Goal: Task Accomplishment & Management: Manage account settings

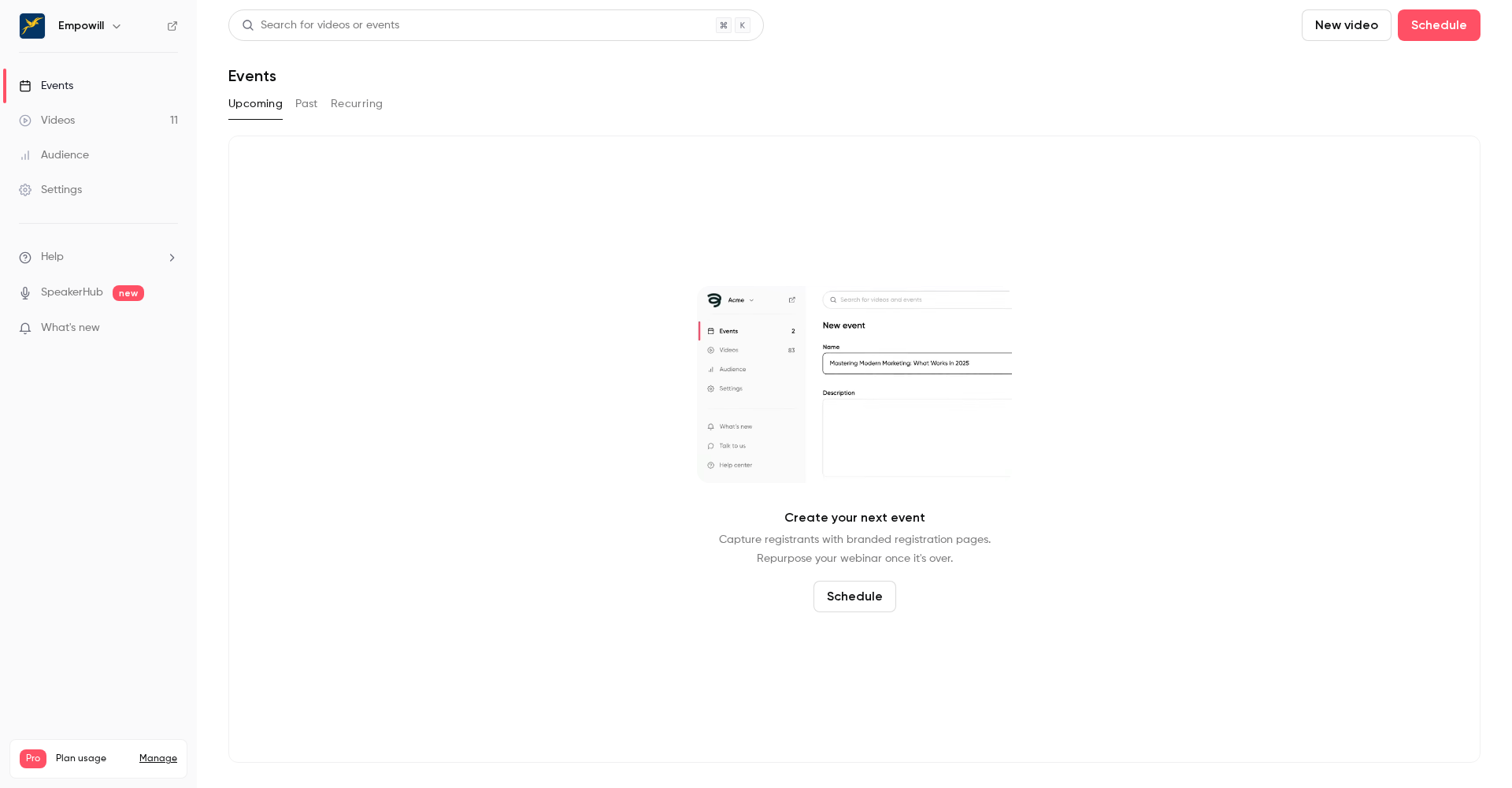
click at [105, 31] on div "Empowill" at bounding box center [106, 25] width 96 height 19
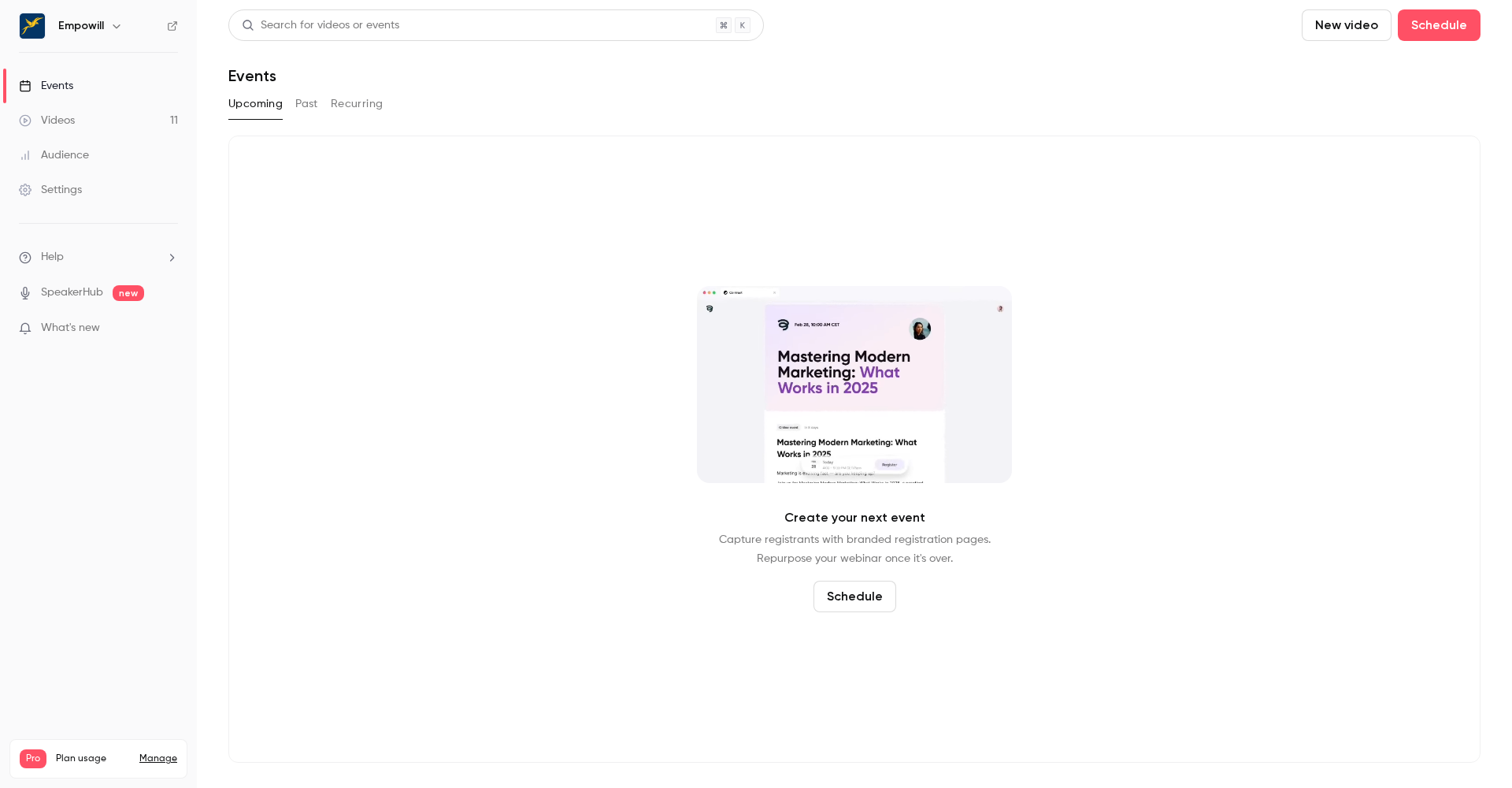
click at [110, 30] on icon "button" at bounding box center [116, 26] width 13 height 13
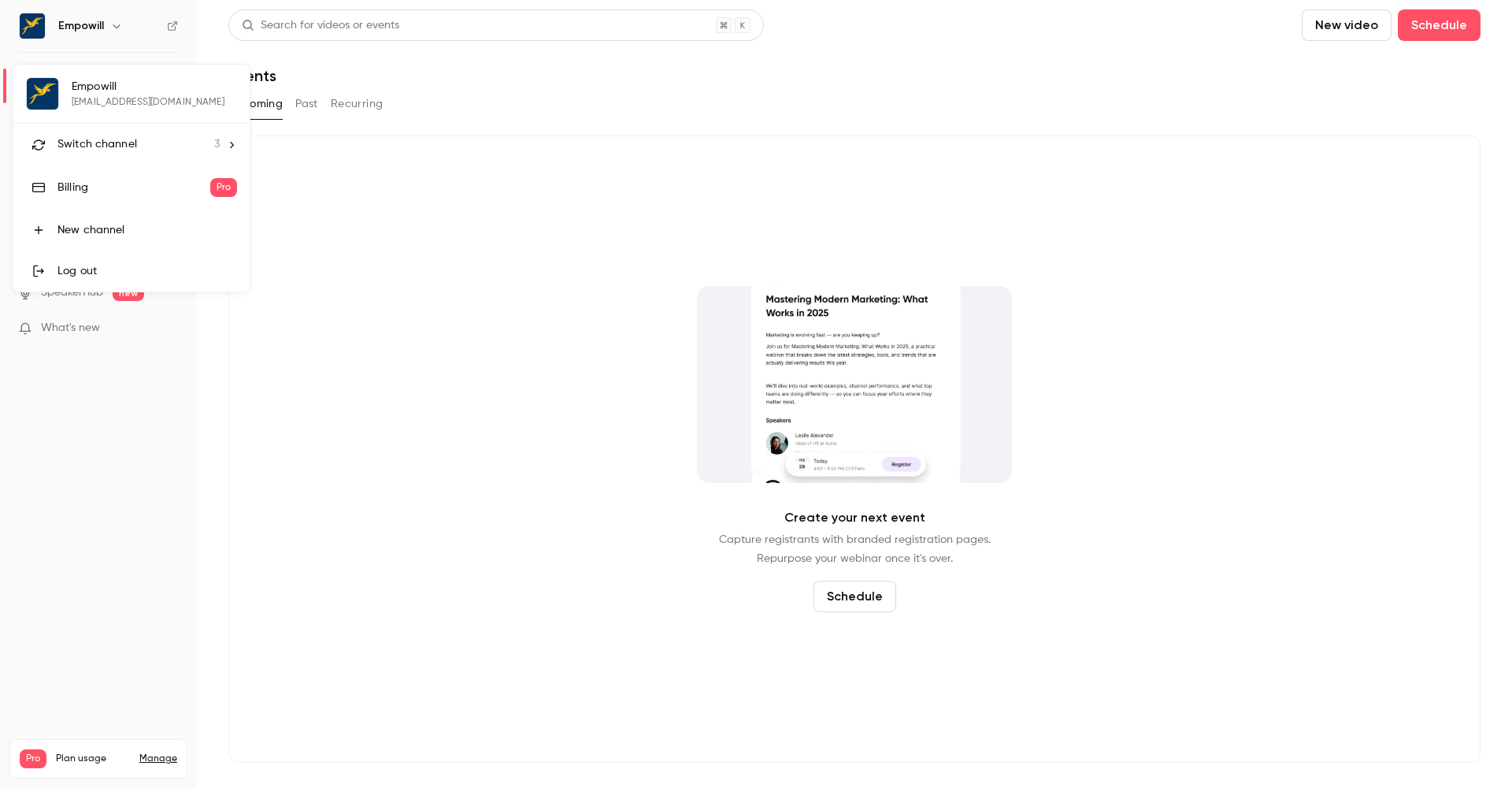
click at [204, 148] on div "Switch channel 3" at bounding box center [138, 145] width 163 height 16
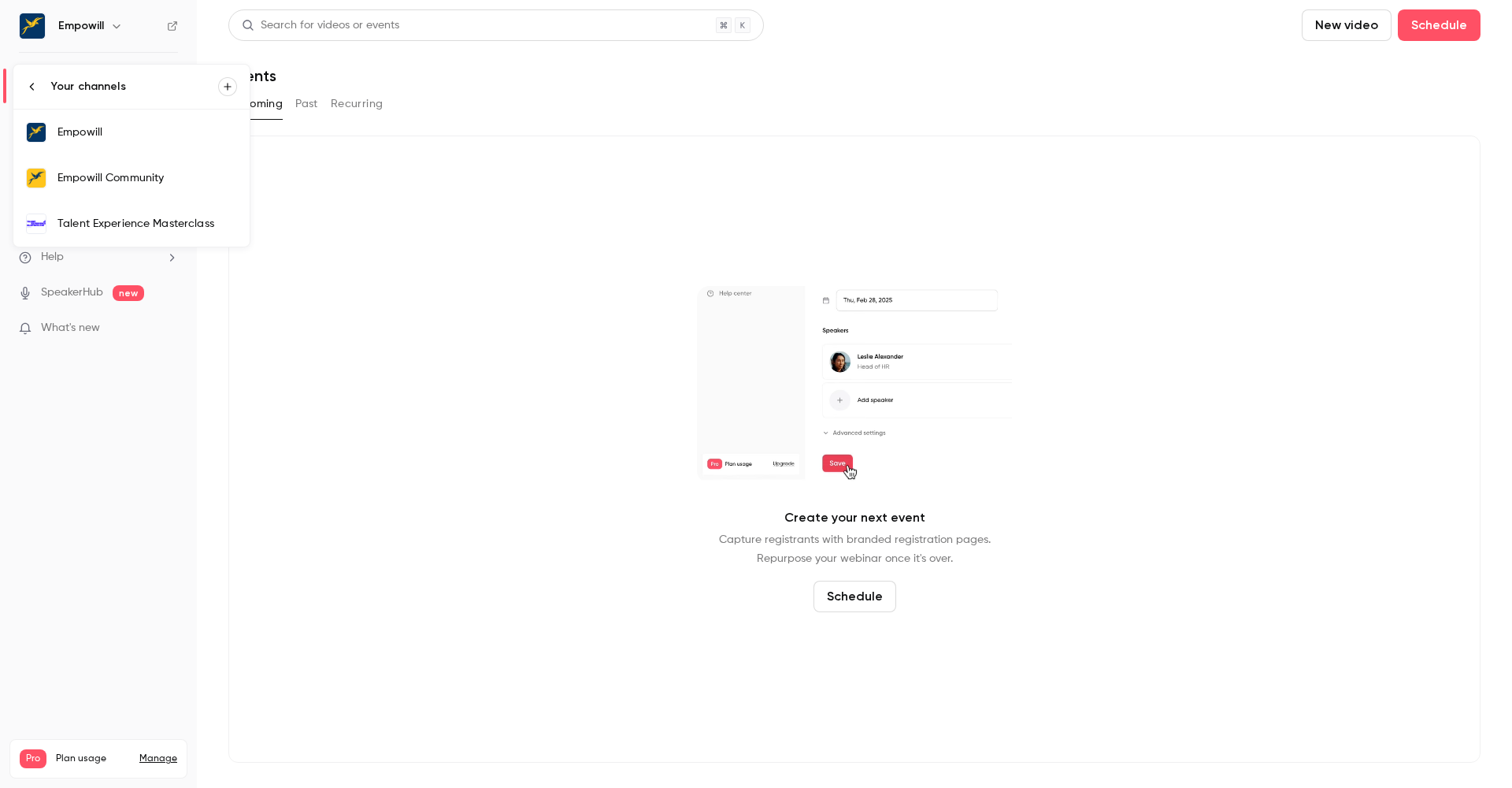
click at [172, 229] on div "Talent Experience Masterclass" at bounding box center [147, 223] width 179 height 15
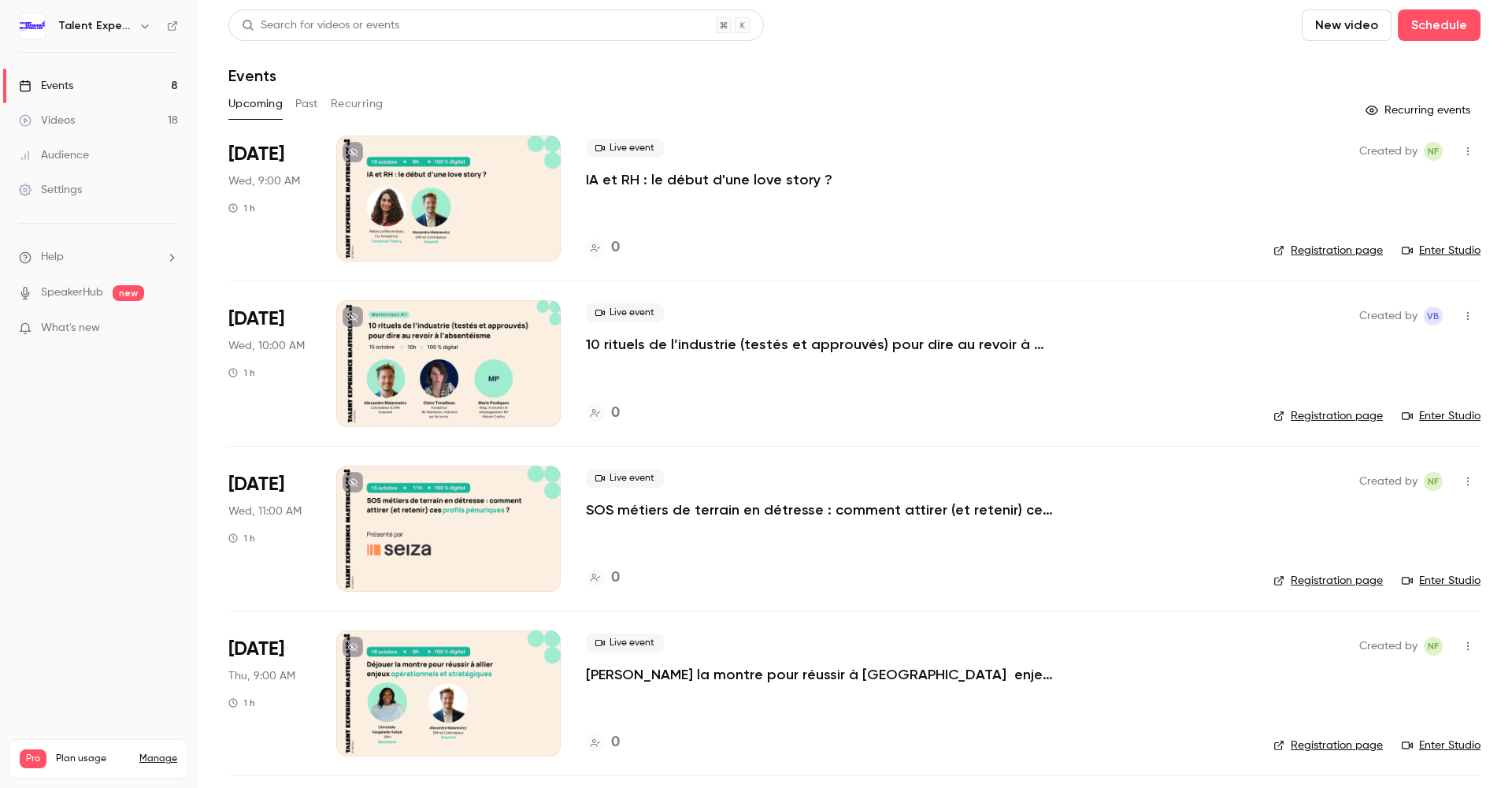
click at [40, 176] on link "Settings" at bounding box center [99, 189] width 197 height 35
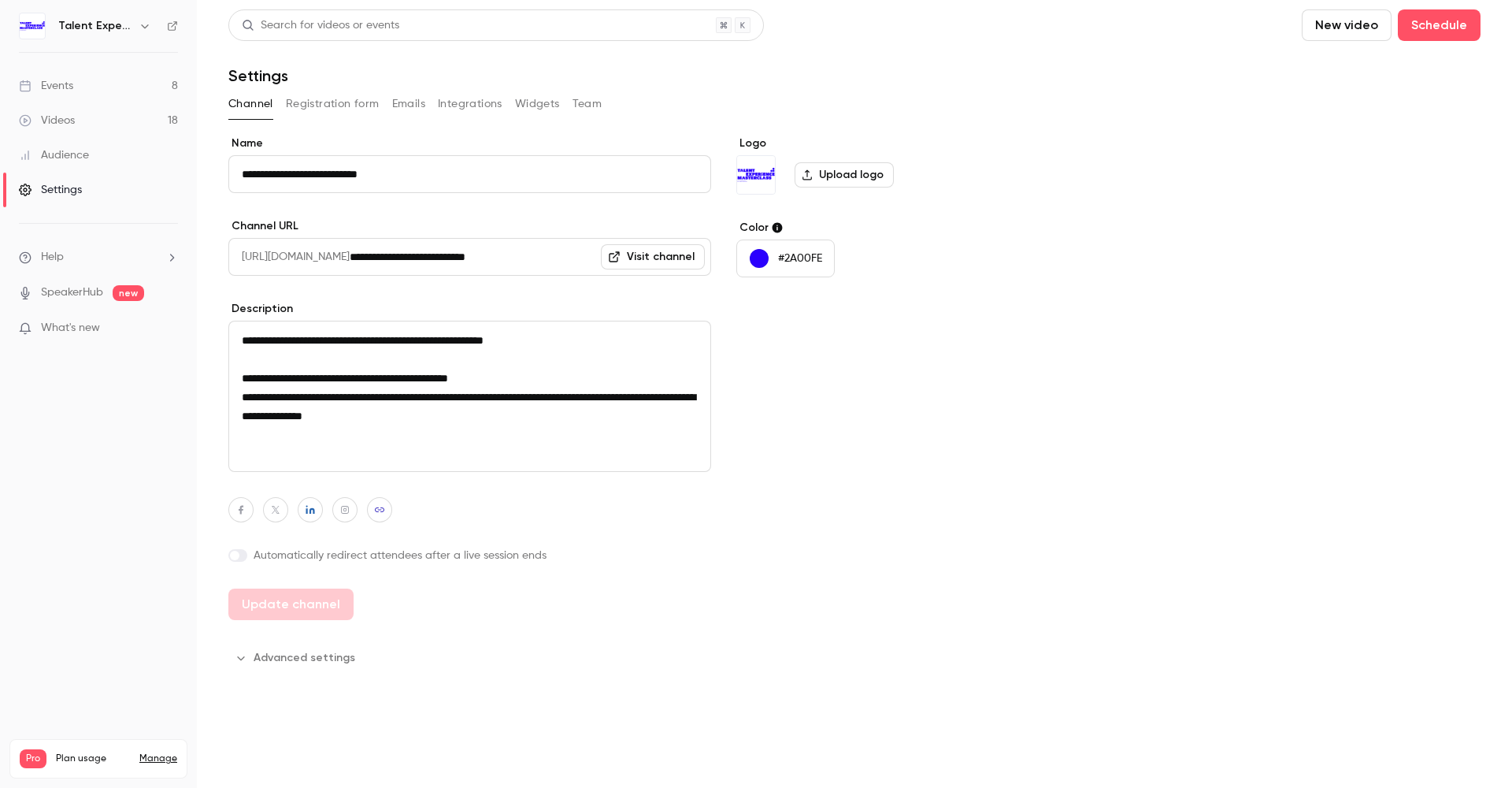
click at [855, 172] on label "Upload logo" at bounding box center [844, 175] width 99 height 25
click at [0, 0] on input "Upload logo" at bounding box center [0, 0] width 0 height 0
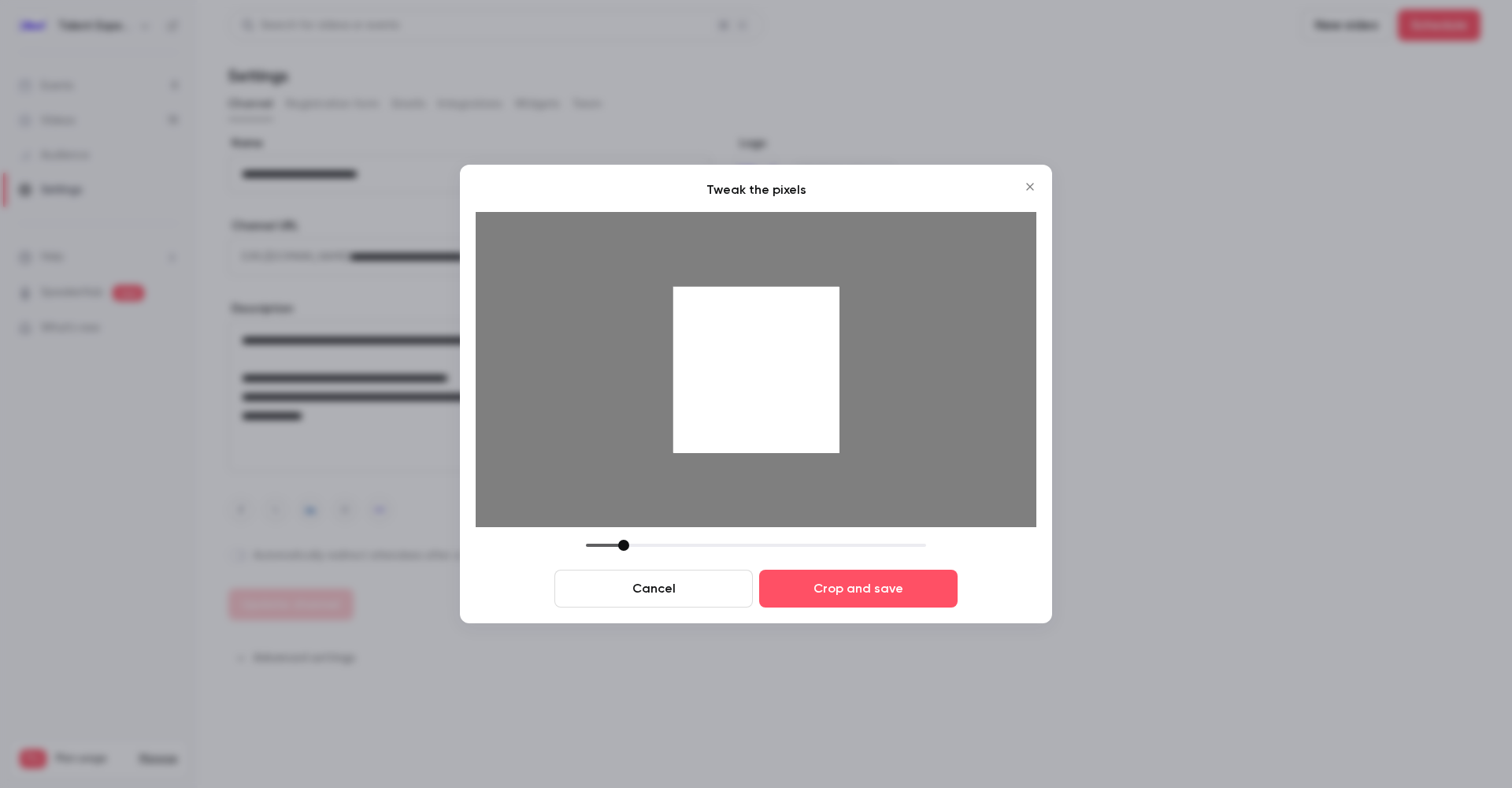
drag, startPoint x: 701, startPoint y: 546, endPoint x: 627, endPoint y: 535, distance: 74.8
click at [627, 534] on div "Tweak the pixels Cancel Crop and save" at bounding box center [756, 394] width 561 height 427
click at [826, 592] on button "Crop and save" at bounding box center [858, 588] width 198 height 38
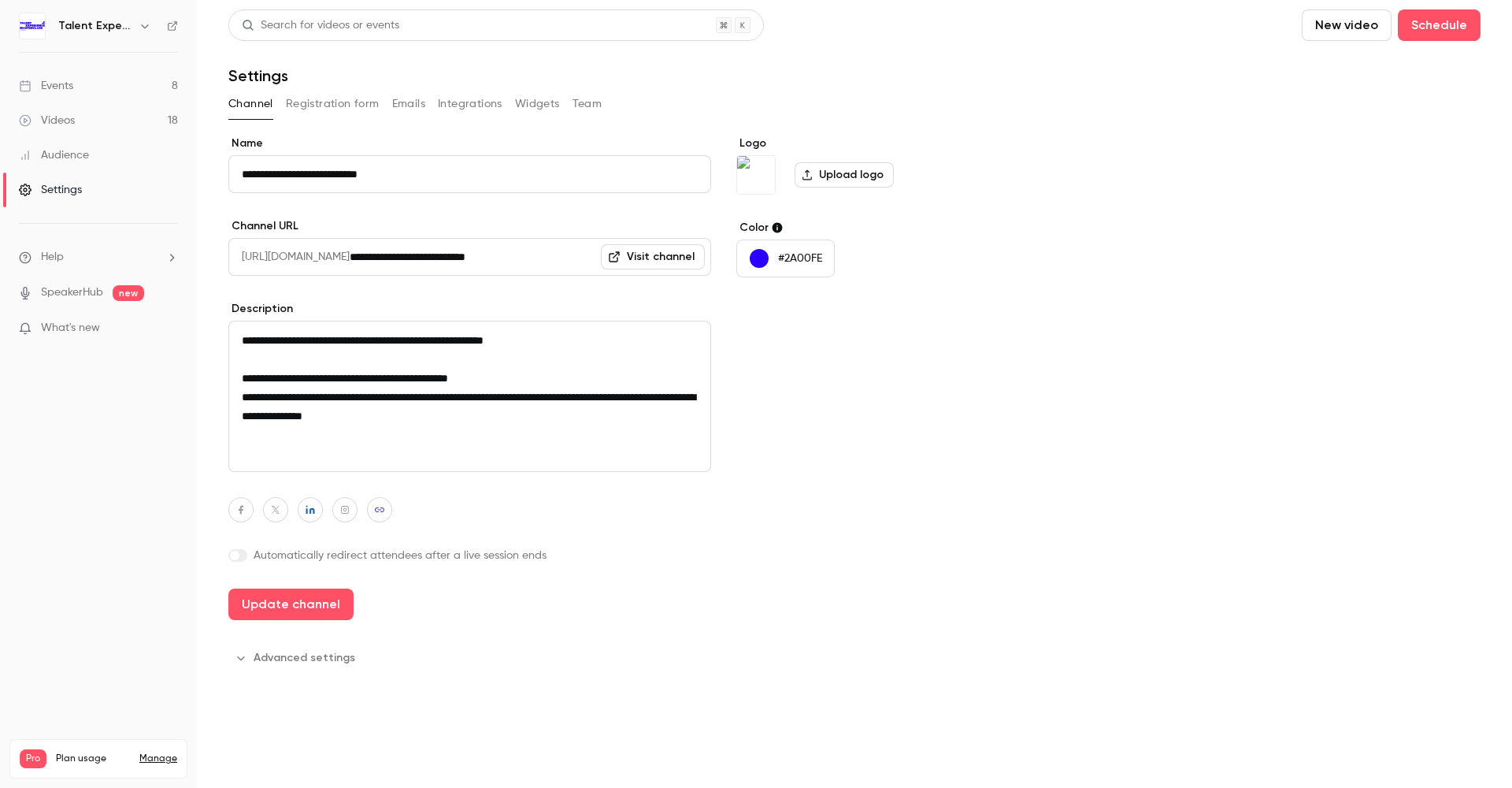
click at [808, 256] on p "#2A00FE" at bounding box center [800, 258] width 44 height 15
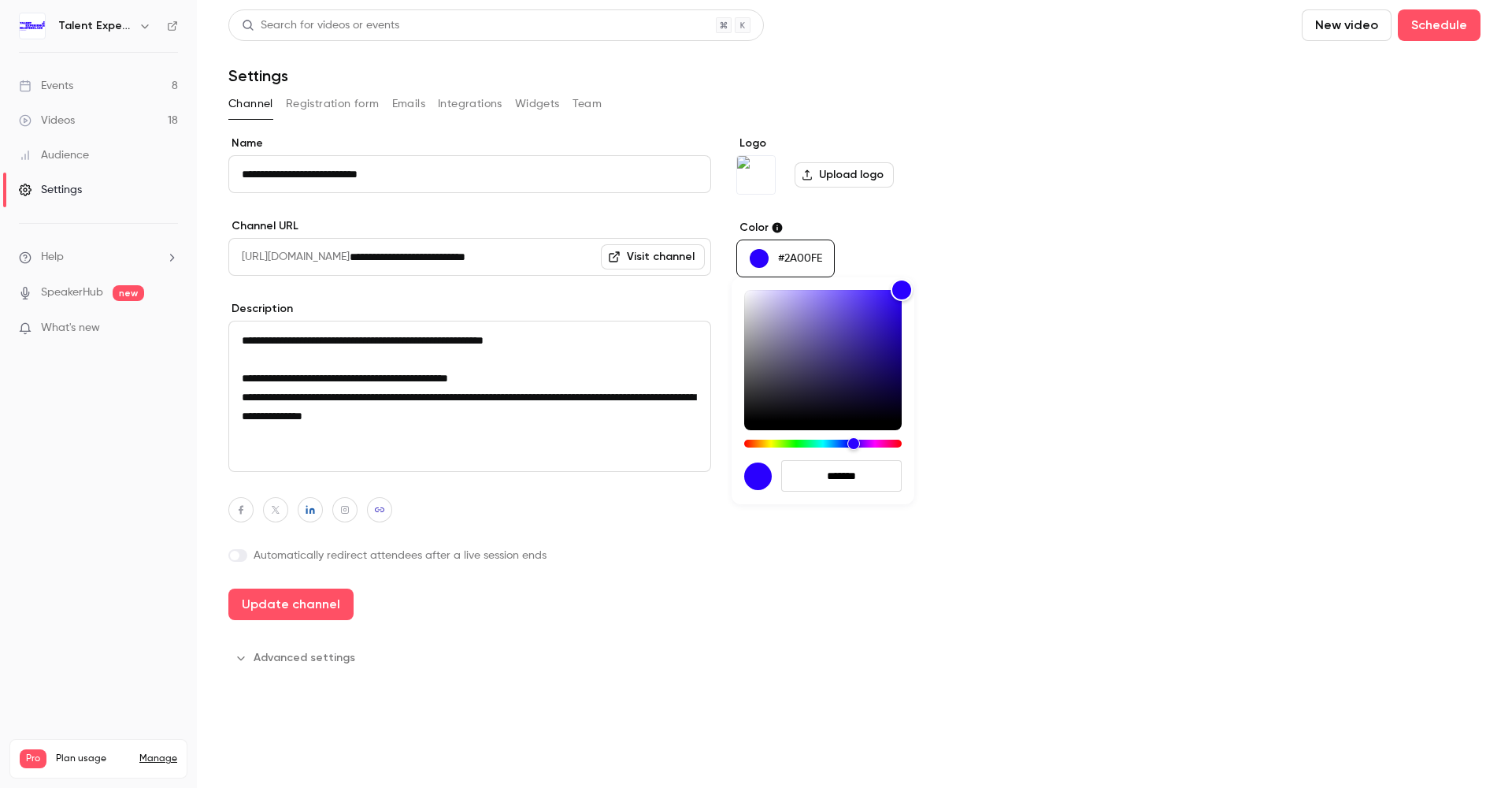
click at [794, 258] on div at bounding box center [756, 394] width 1512 height 788
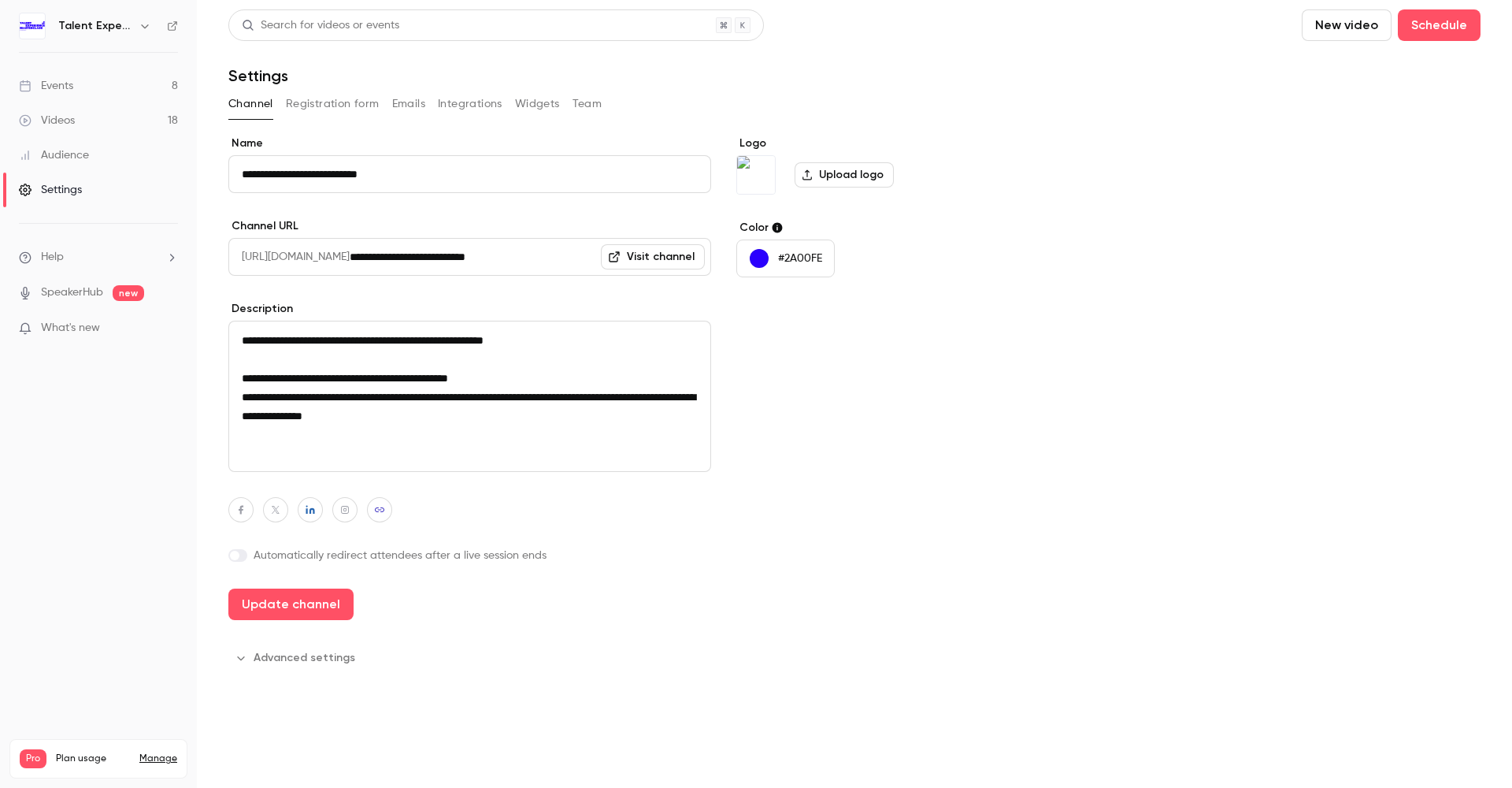
click at [794, 258] on div at bounding box center [756, 394] width 1512 height 788
click at [792, 258] on p "#2A00FE" at bounding box center [800, 258] width 44 height 15
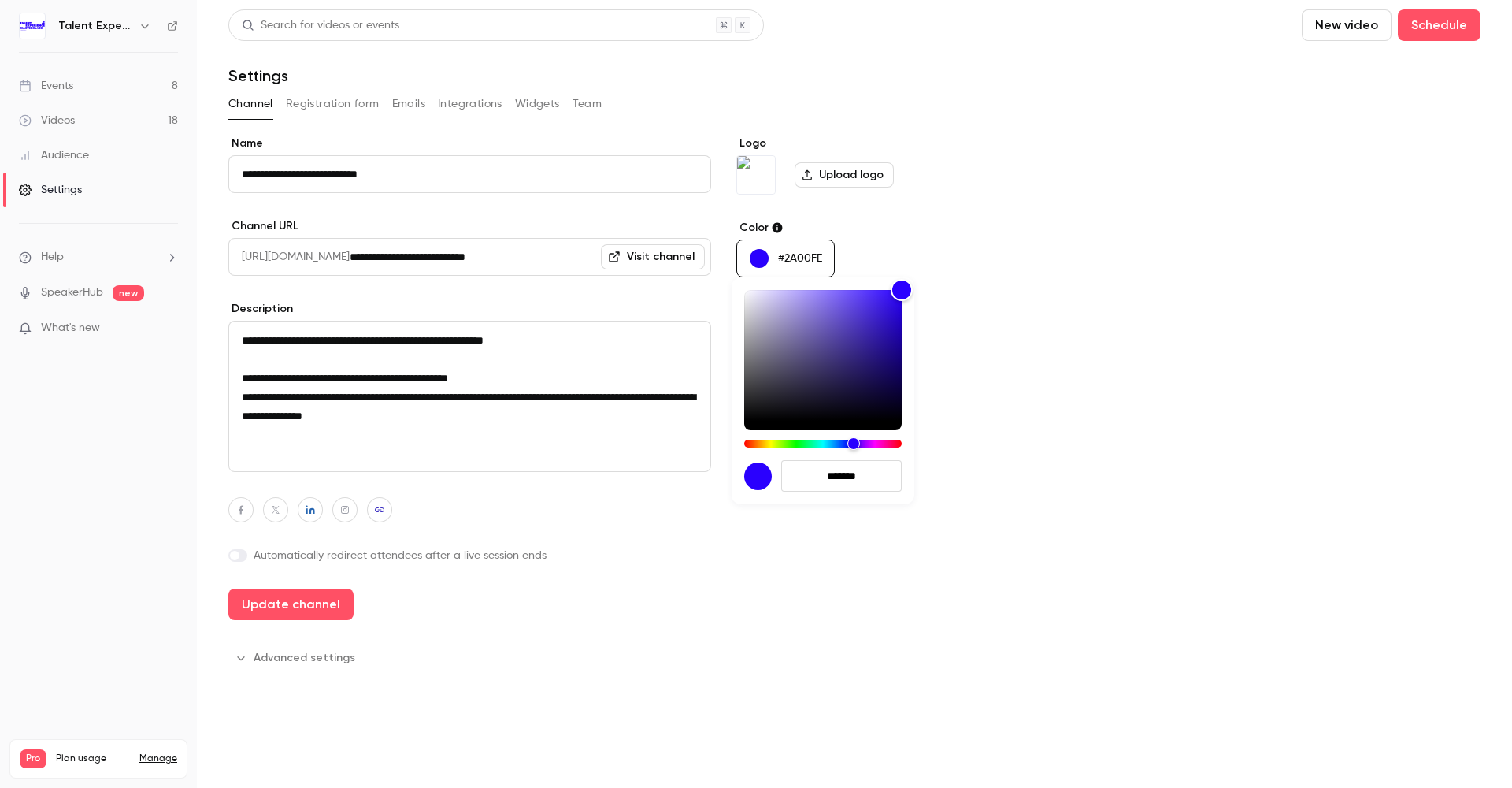
click at [858, 475] on input "*******" at bounding box center [841, 476] width 120 height 32
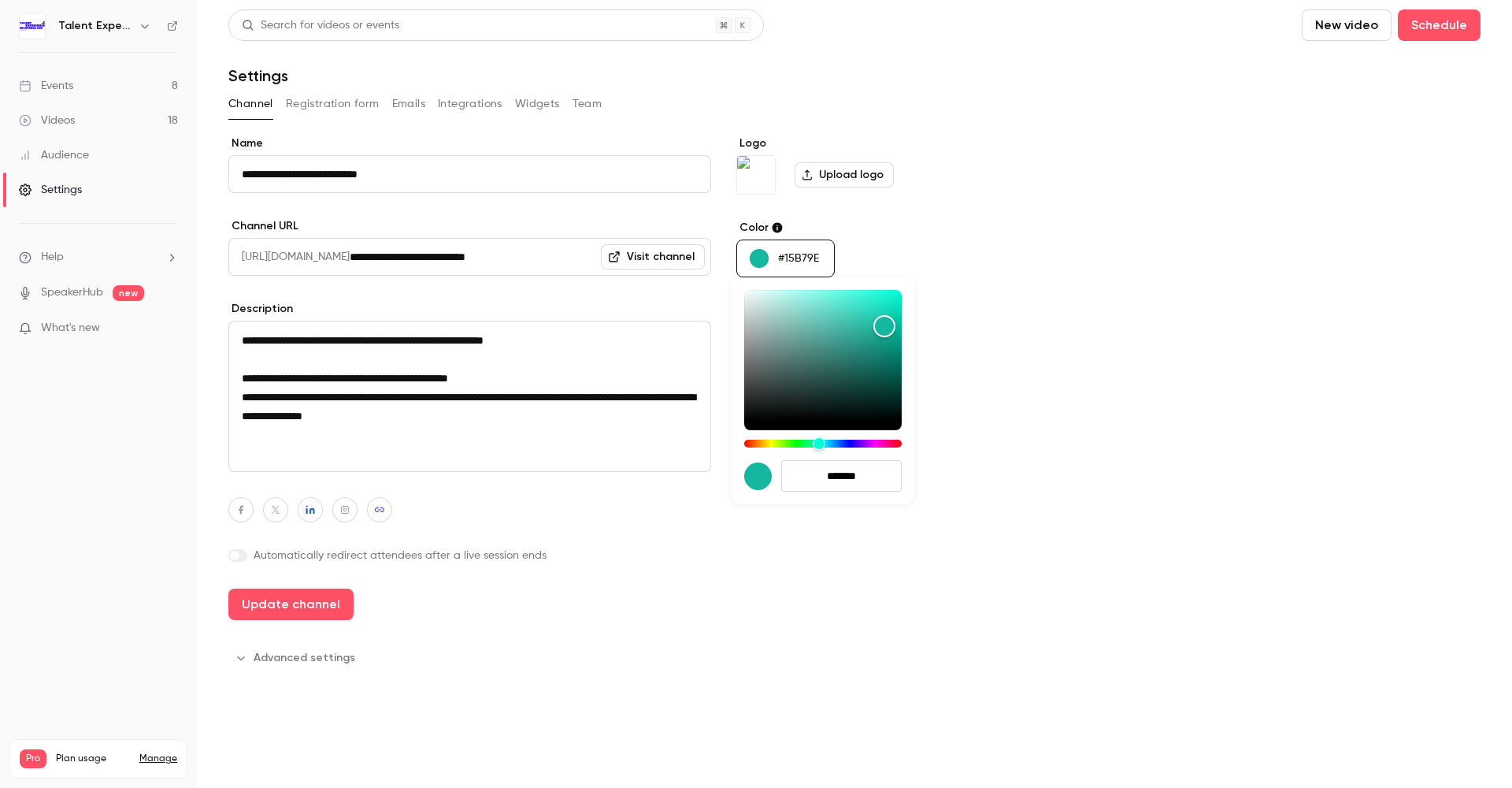
type input "*******"
click at [1036, 454] on div at bounding box center [756, 394] width 1512 height 788
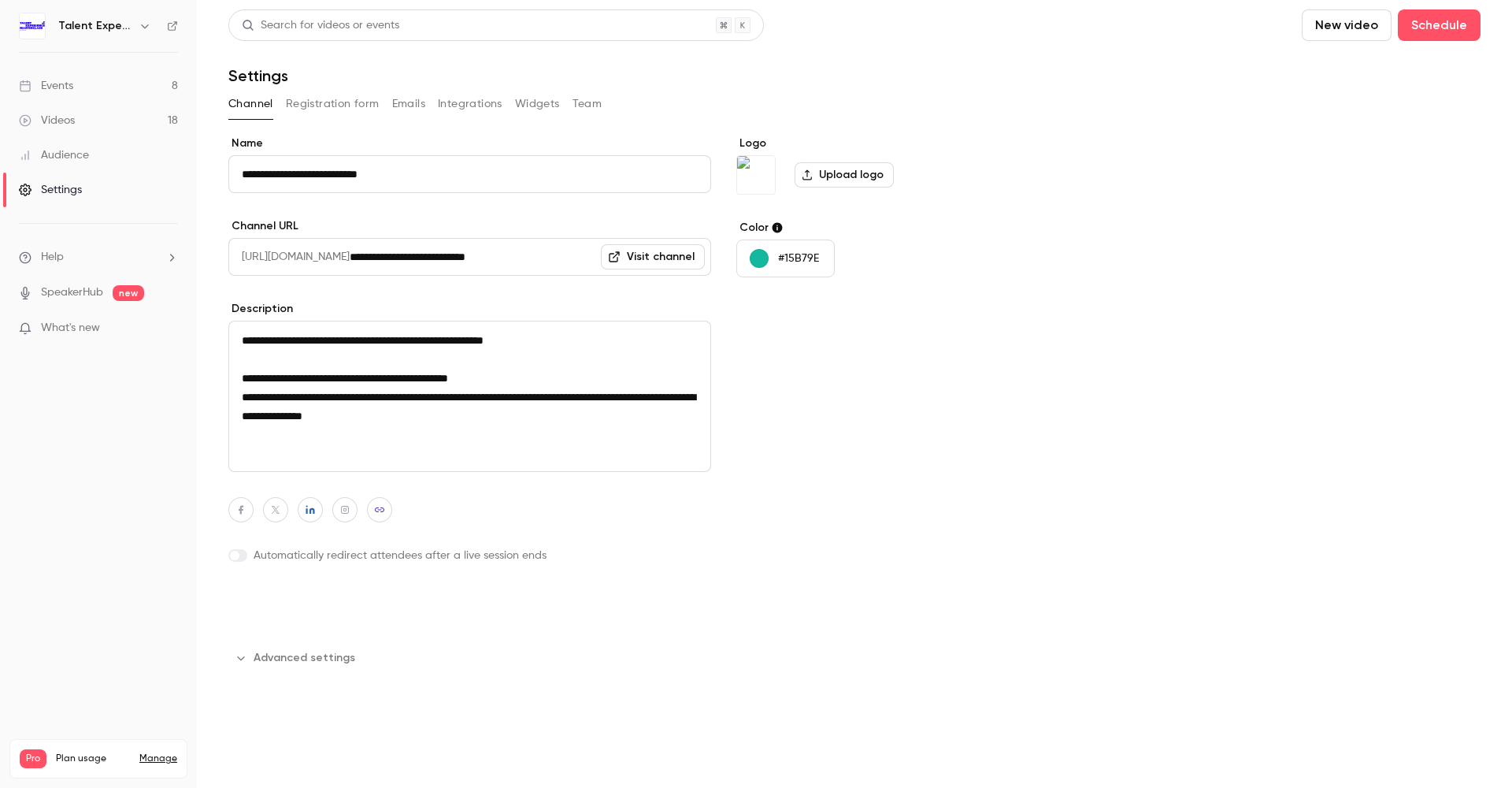
click at [272, 616] on button "Update channel" at bounding box center [291, 604] width 125 height 32
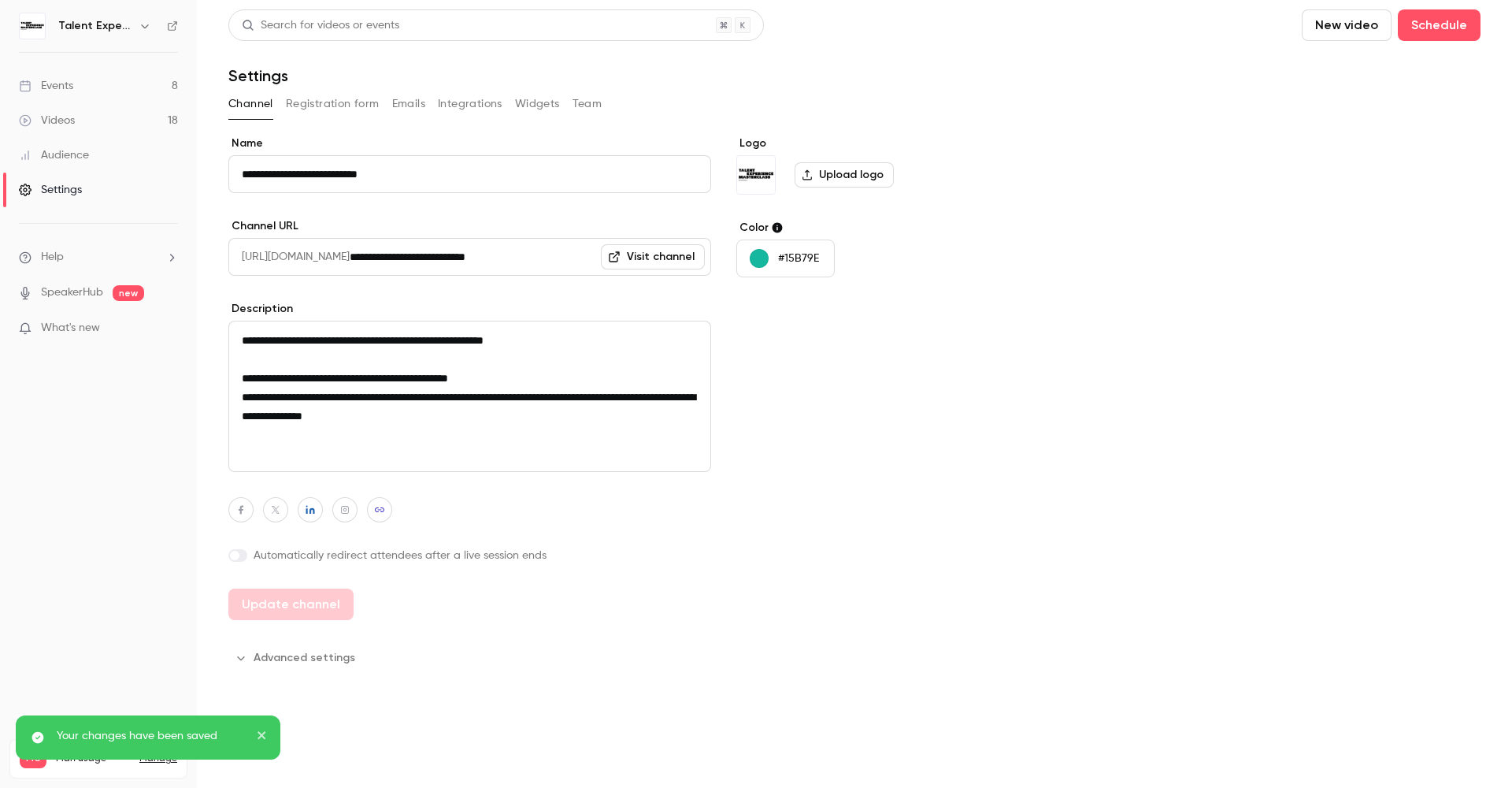
click at [679, 252] on link "Visit channel" at bounding box center [653, 256] width 104 height 25
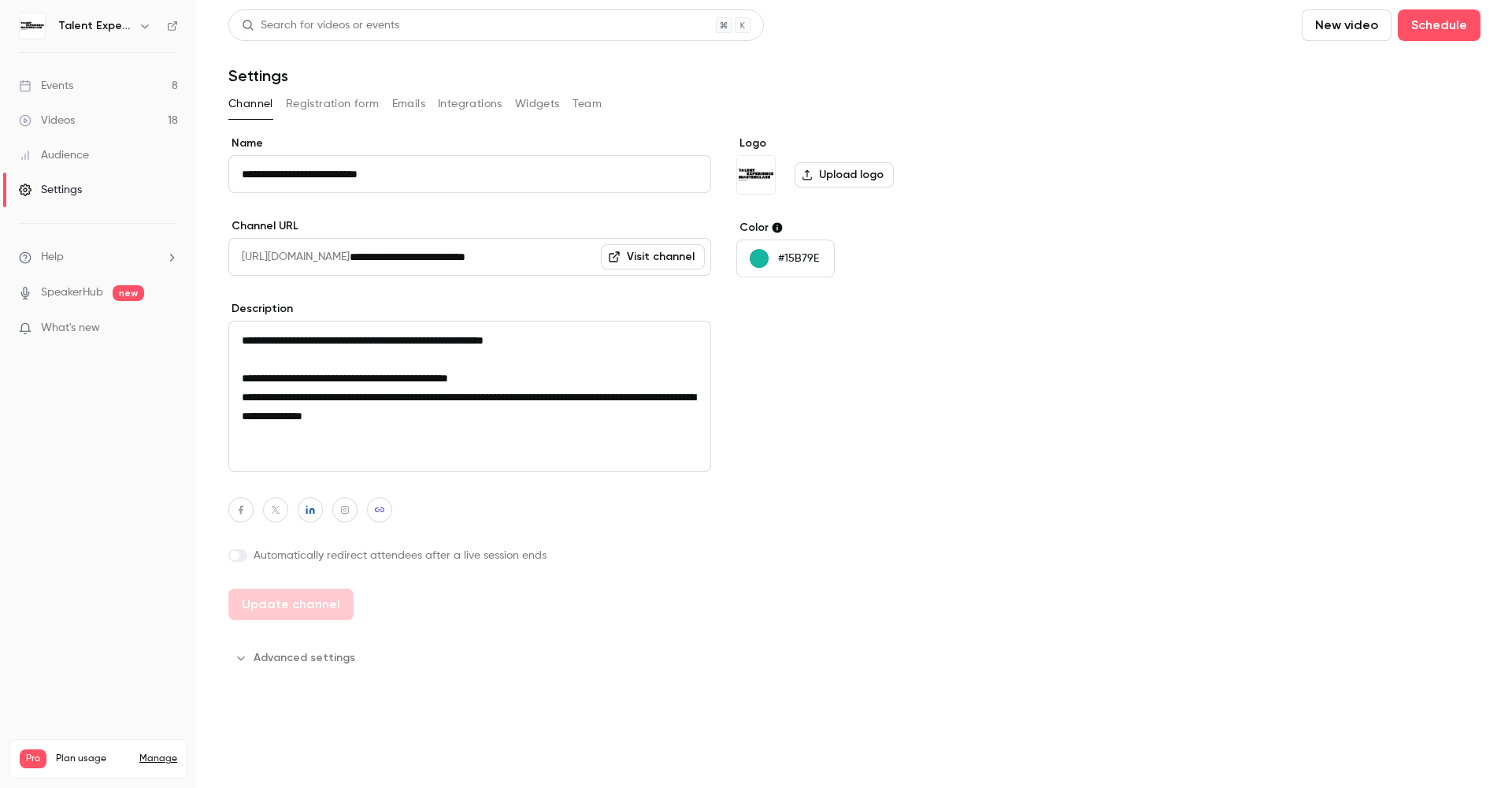
click at [808, 260] on p "#15B79E" at bounding box center [799, 258] width 41 height 15
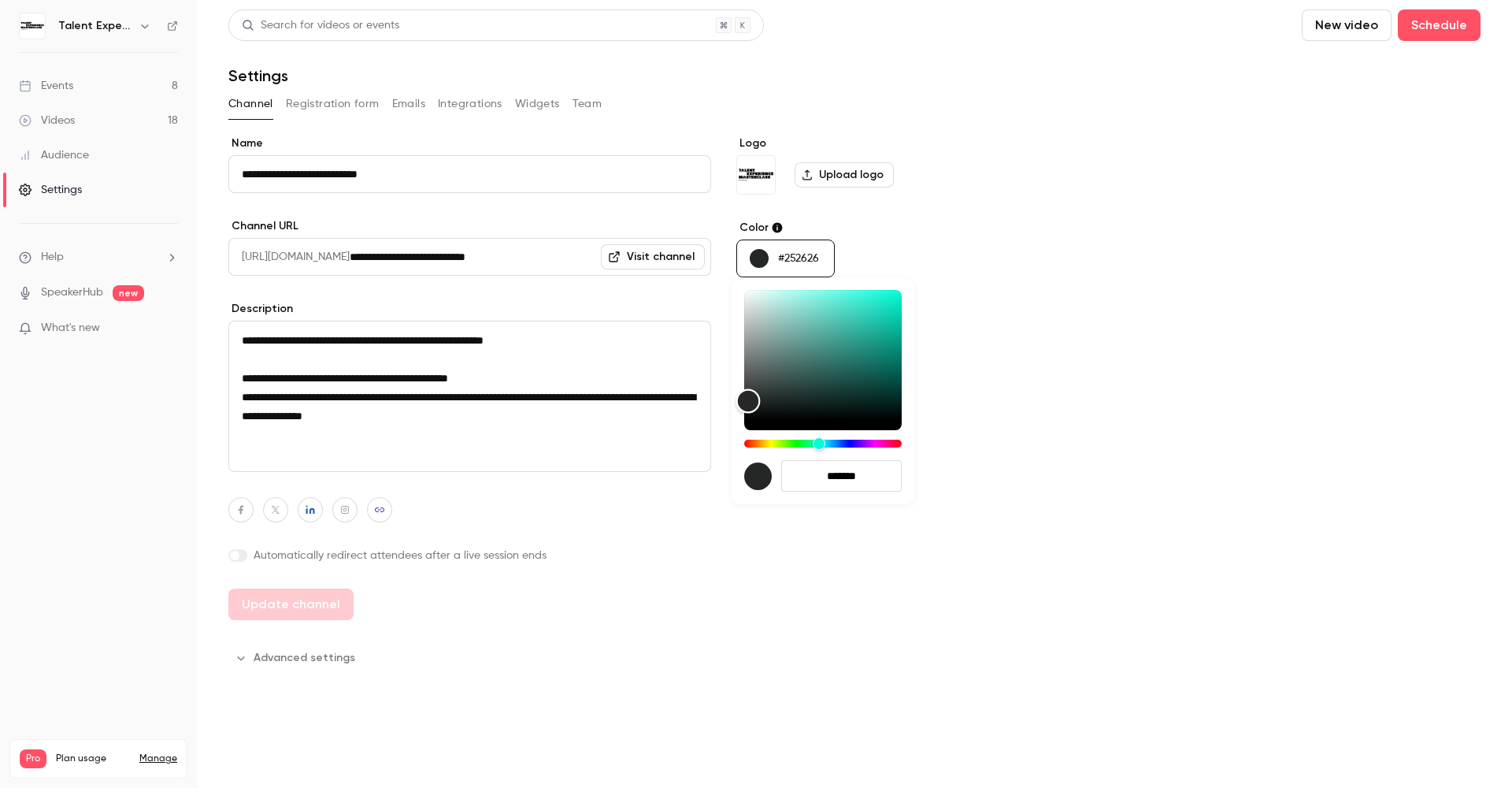
type input "*******"
drag, startPoint x: 778, startPoint y: 377, endPoint x: 714, endPoint y: 435, distance: 86.4
click at [714, 435] on div "*******" at bounding box center [756, 394] width 1512 height 788
click at [1052, 249] on div at bounding box center [756, 394] width 1512 height 788
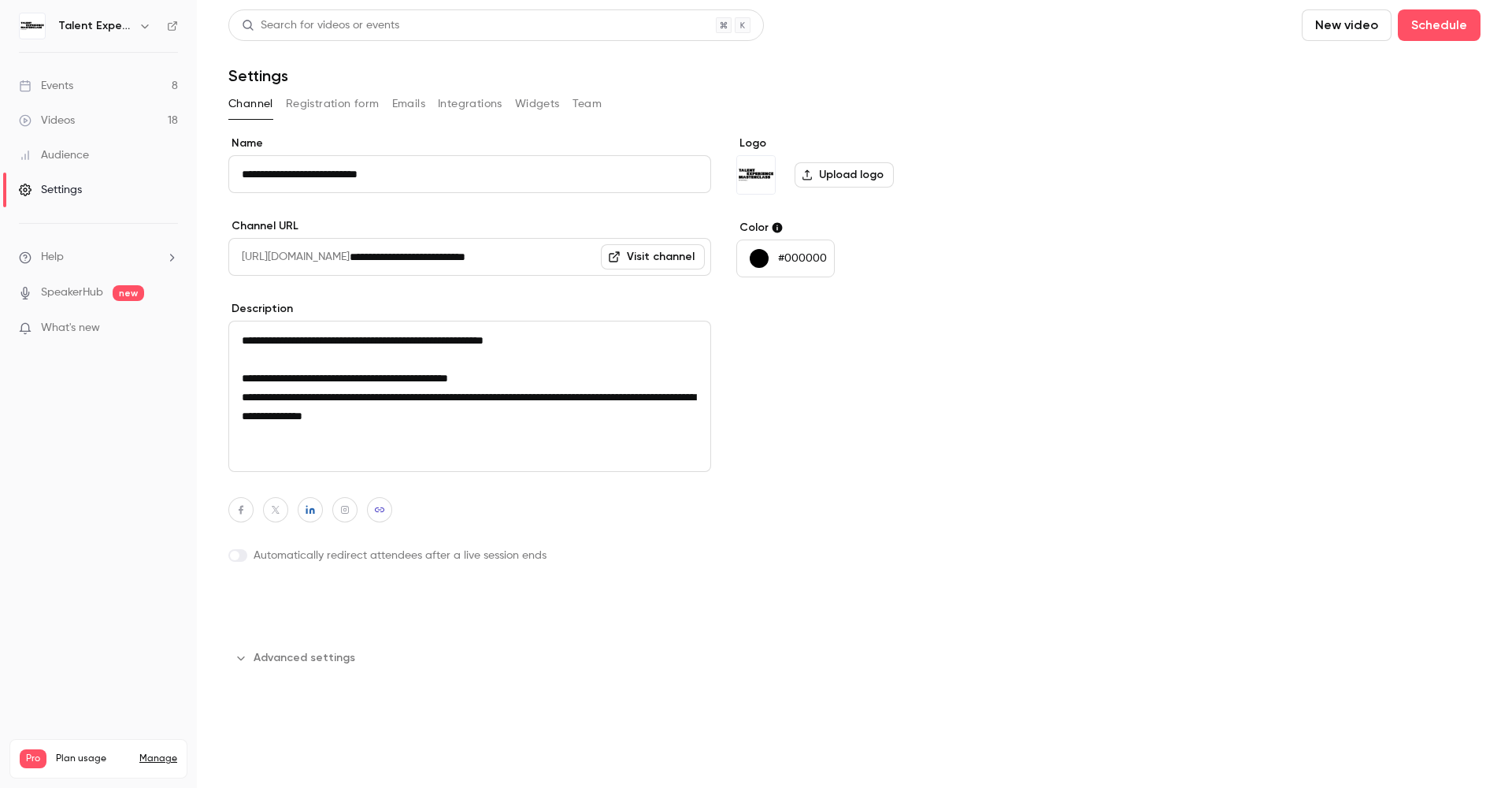
click at [263, 593] on button "Update channel" at bounding box center [291, 604] width 125 height 32
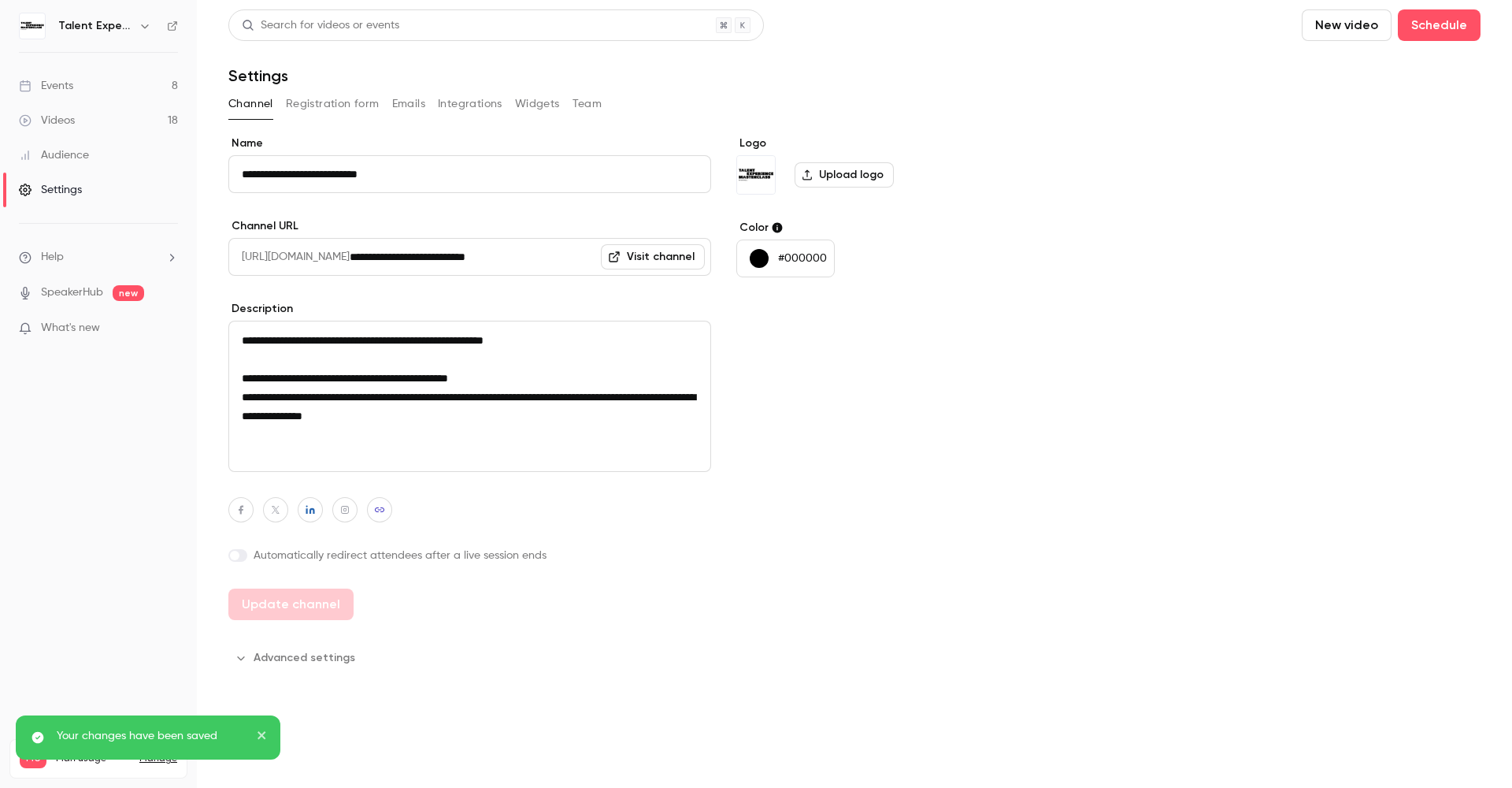
click at [107, 78] on link "Events 8" at bounding box center [99, 86] width 197 height 35
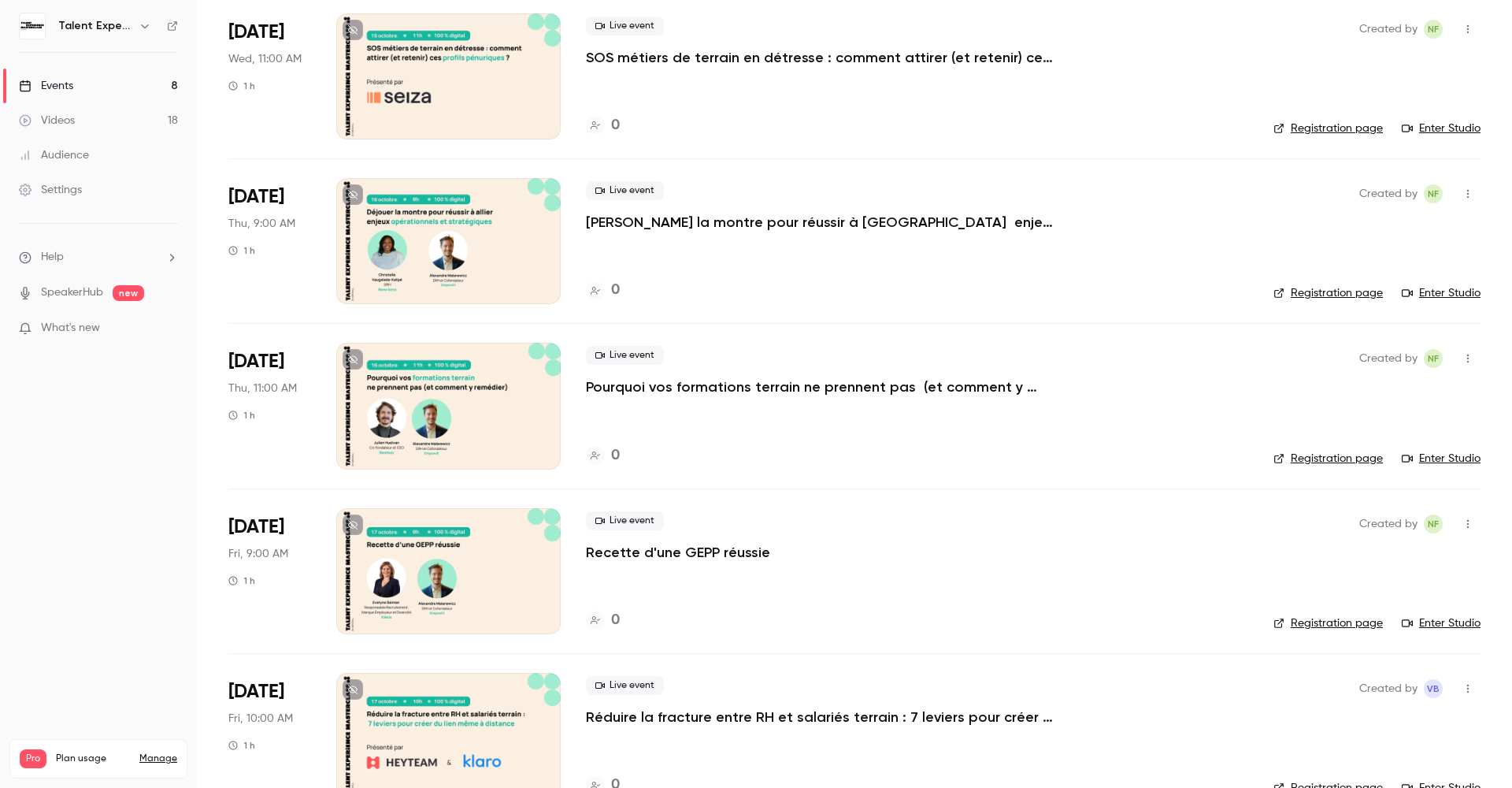
scroll to position [454, 0]
click at [131, 113] on link "Videos 18" at bounding box center [99, 121] width 197 height 35
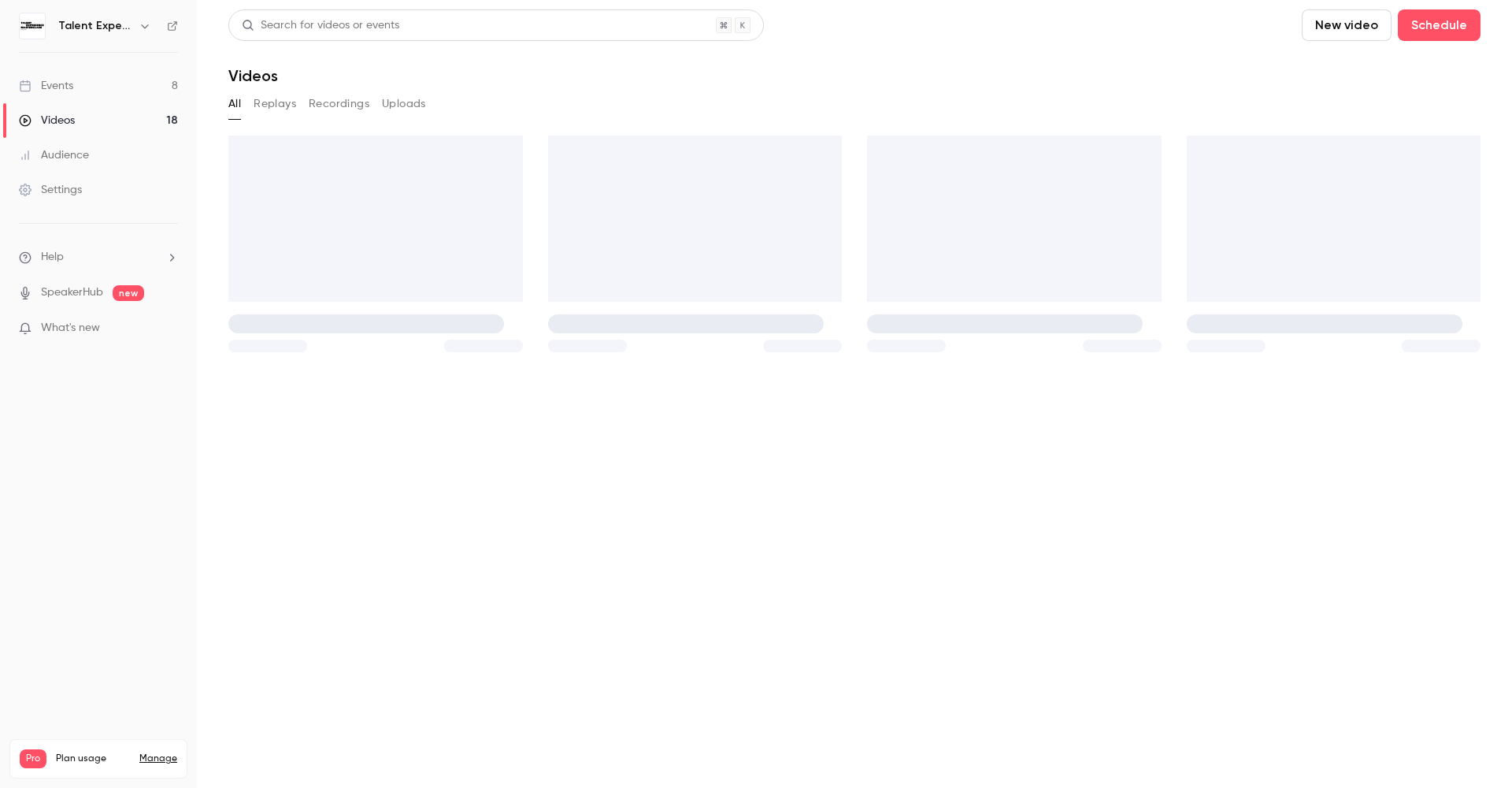
click at [131, 90] on link "Events 8" at bounding box center [99, 86] width 197 height 35
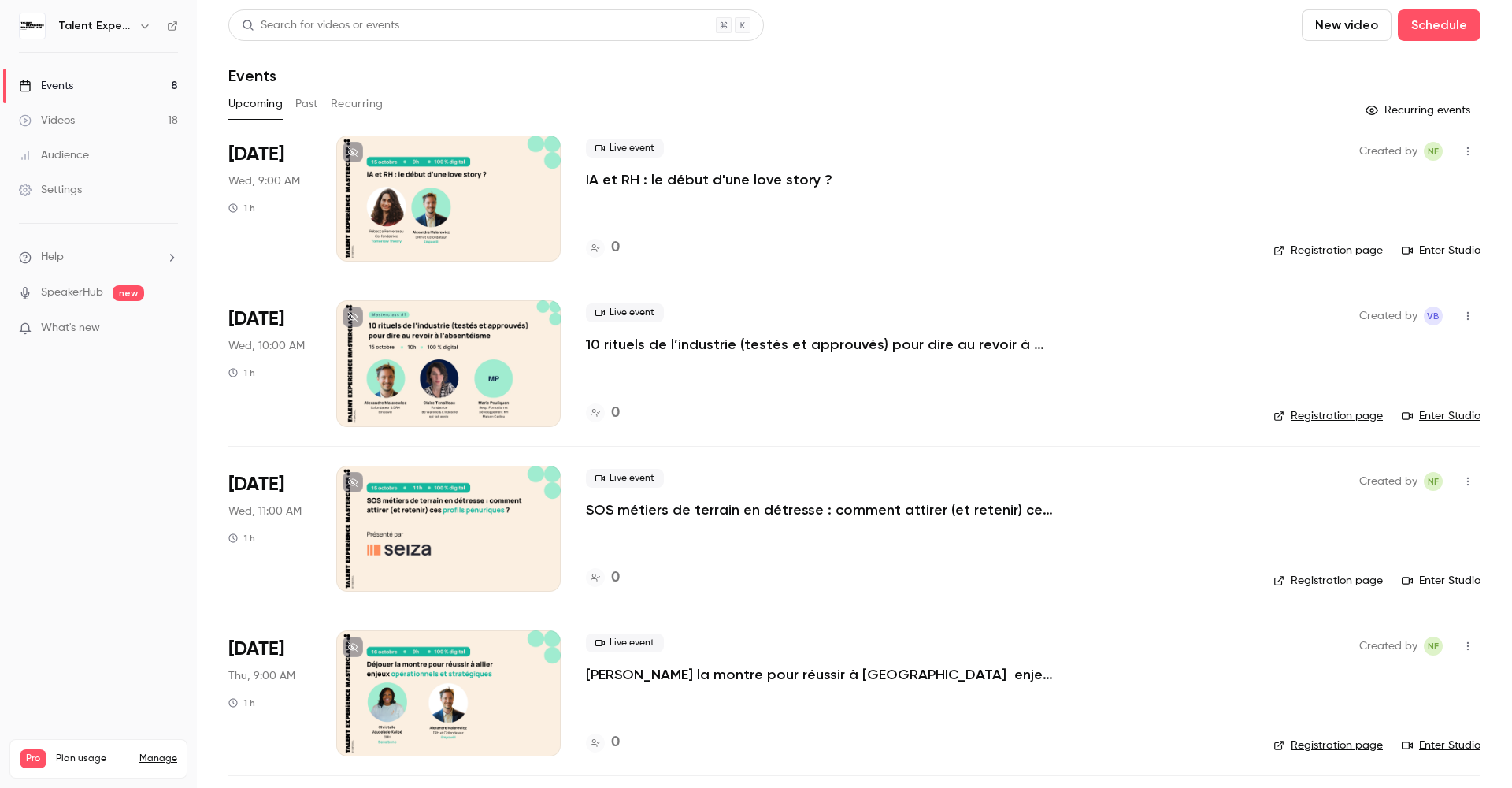
click at [349, 114] on button "Recurring" at bounding box center [357, 104] width 53 height 25
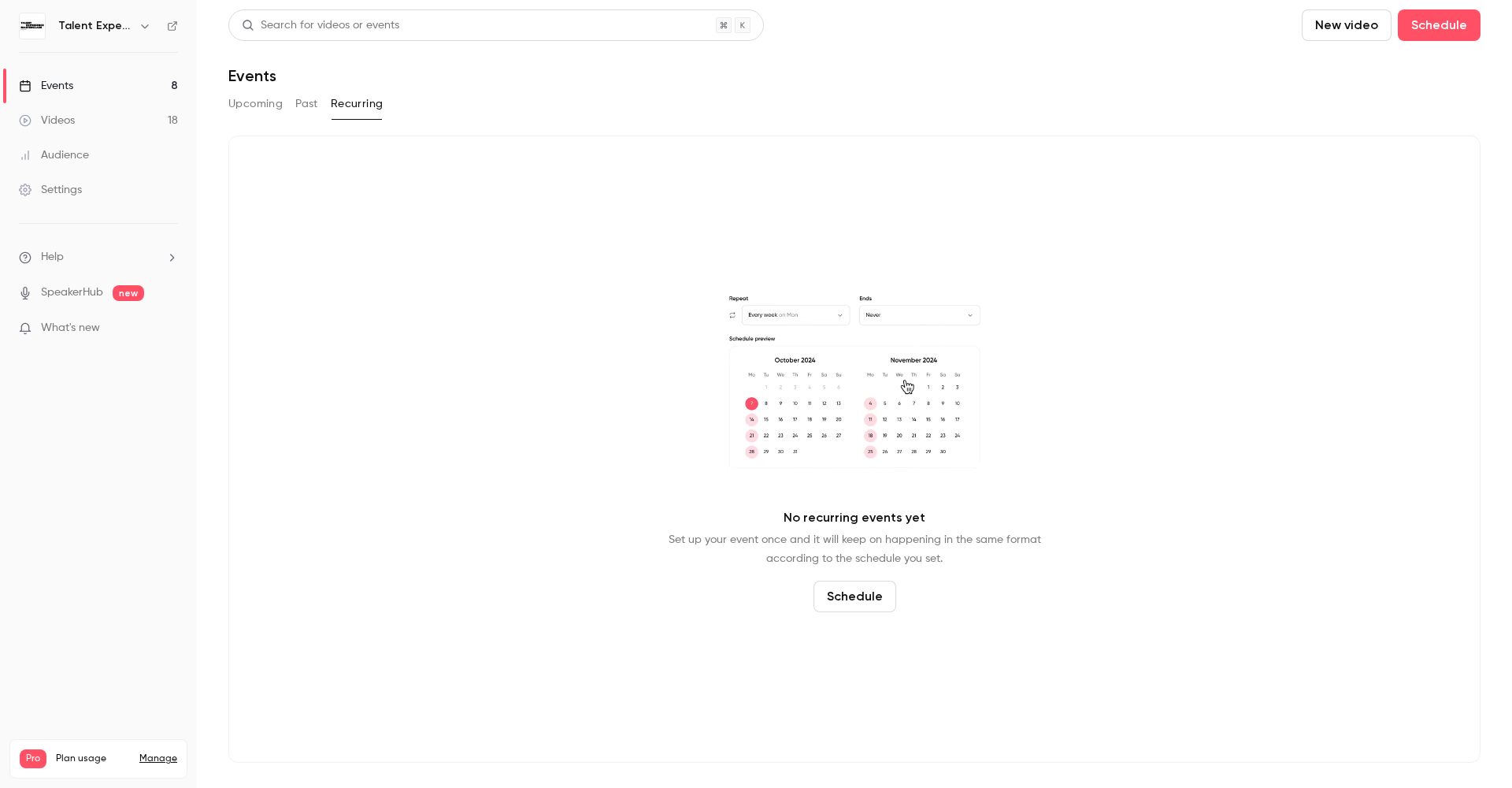
click at [314, 105] on button "Past" at bounding box center [306, 104] width 23 height 25
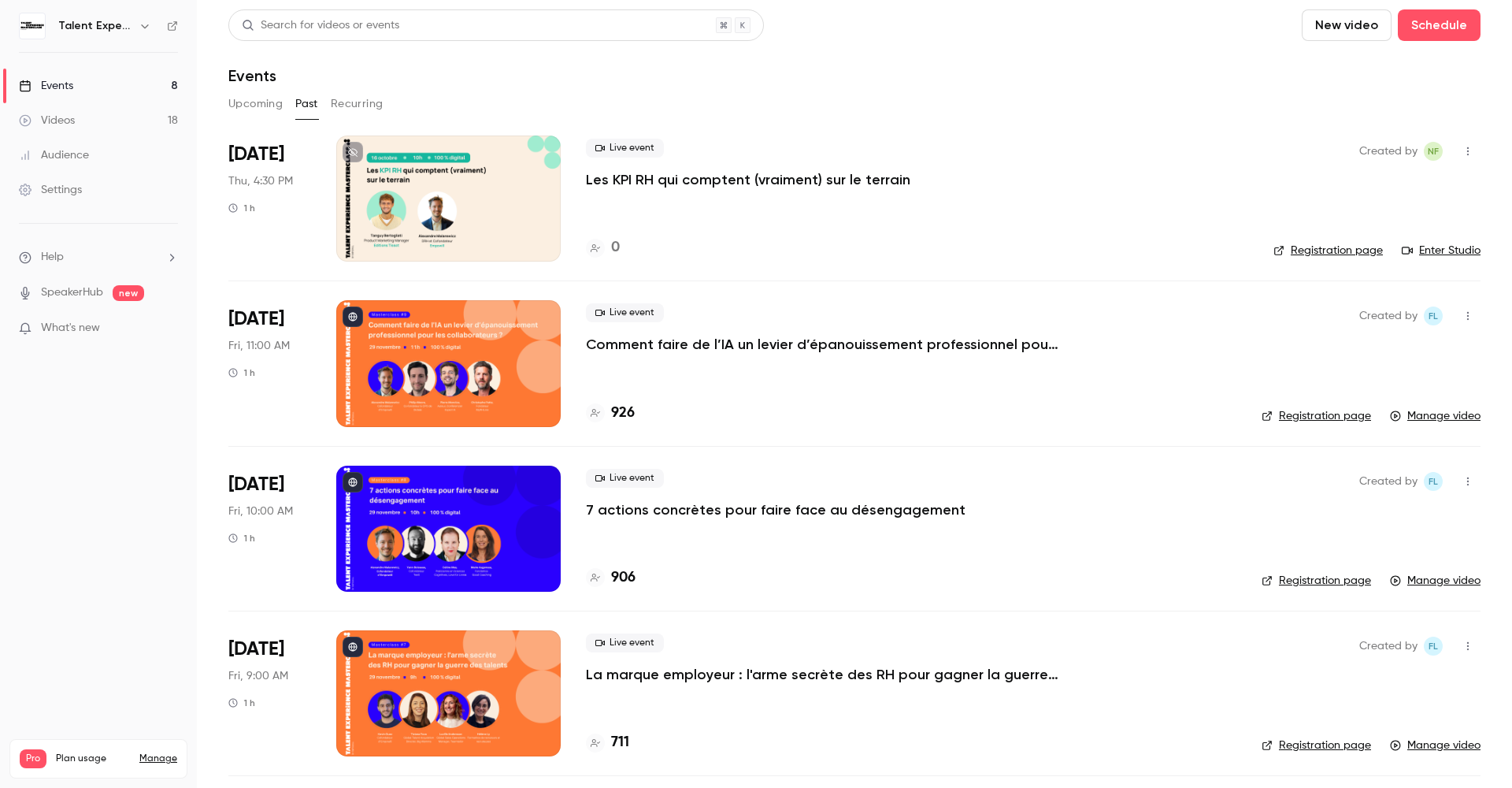
click at [1462, 148] on icon "button" at bounding box center [1468, 151] width 13 height 11
click at [1170, 207] on div at bounding box center [756, 394] width 1512 height 788
click at [783, 183] on p "Les KPI RH qui comptent (vraiment) sur le terrain" at bounding box center [748, 179] width 324 height 19
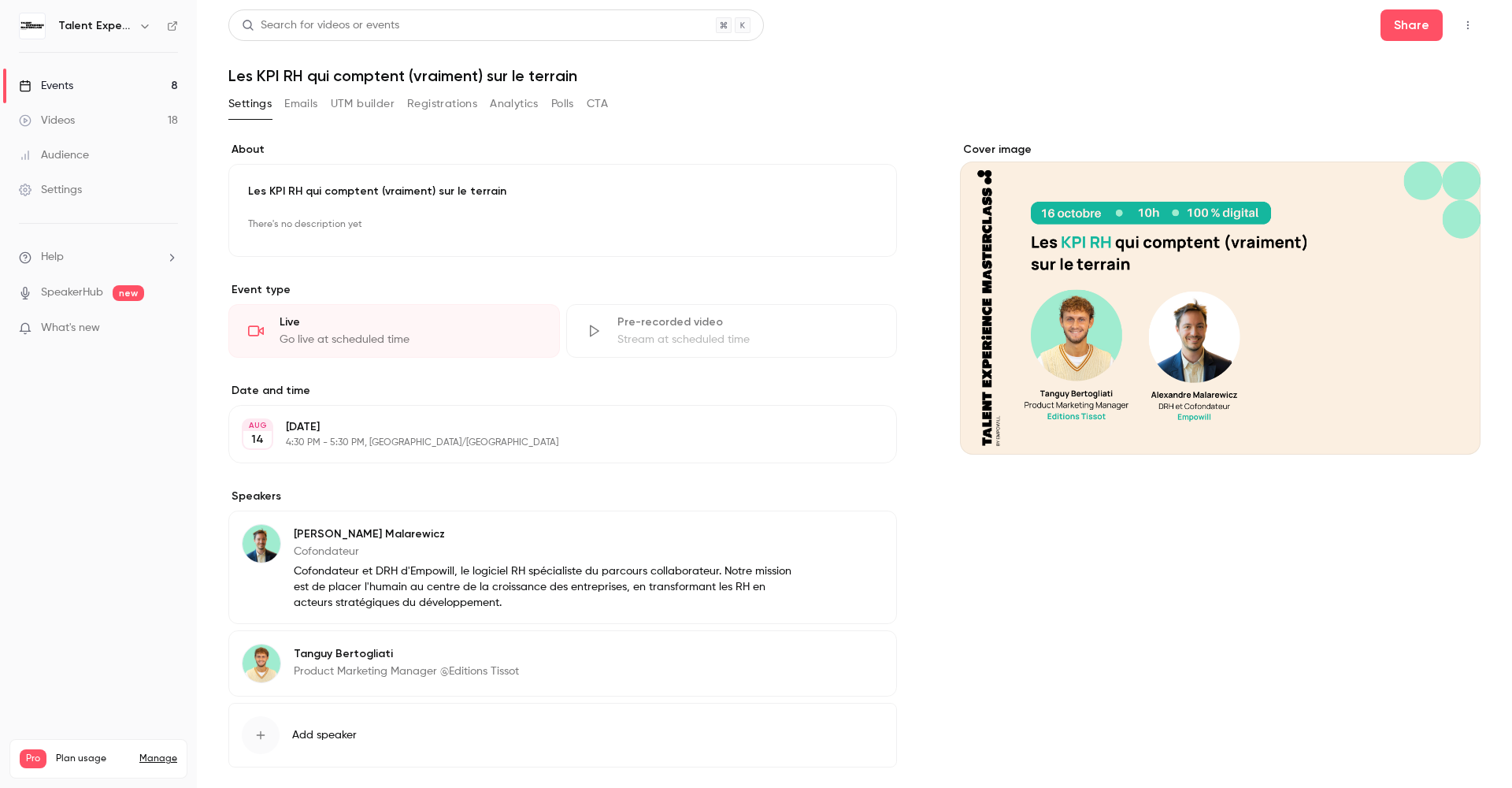
click at [327, 426] on p "[DATE]" at bounding box center [550, 426] width 528 height 15
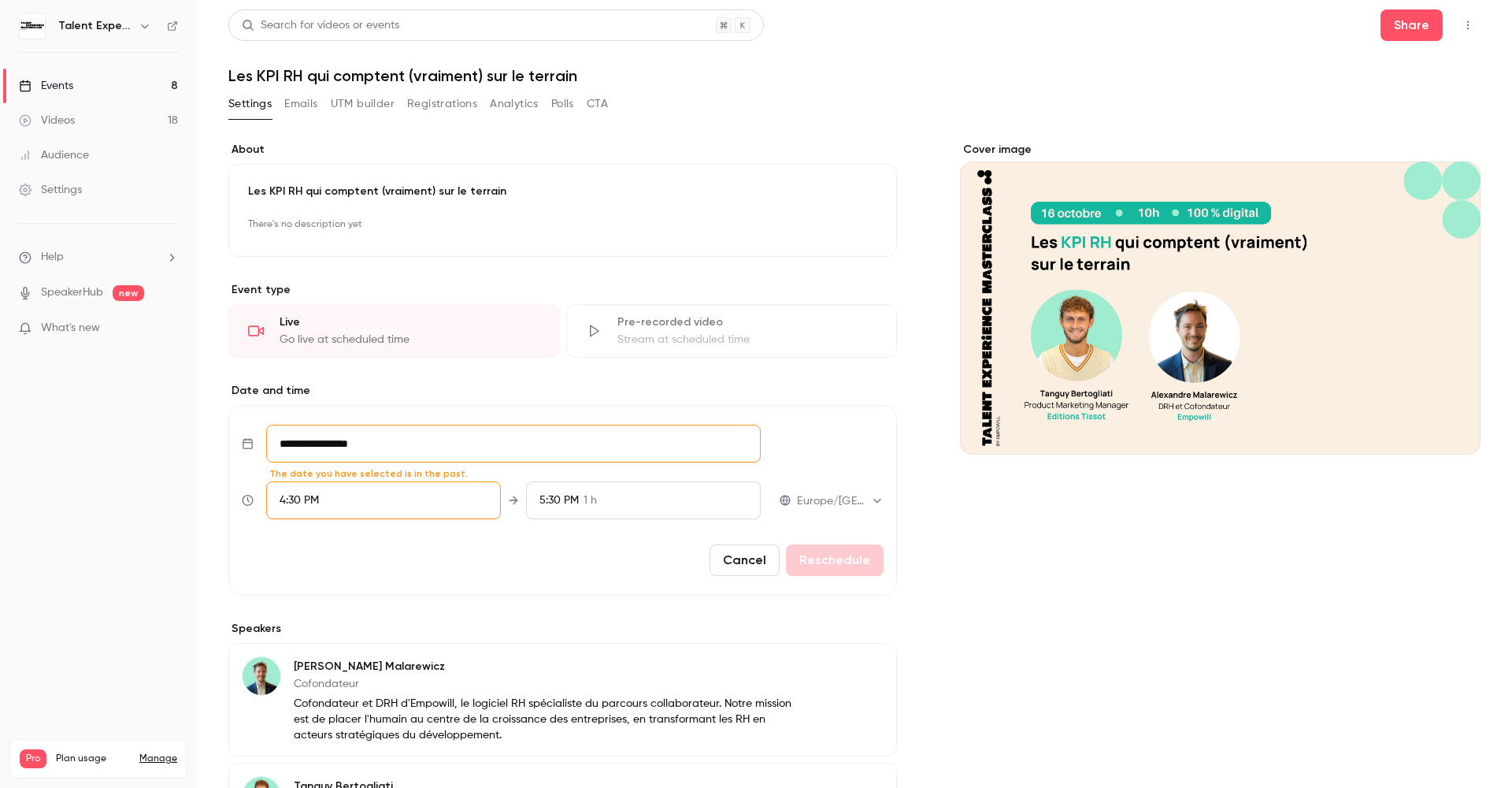
click at [319, 447] on input "**********" at bounding box center [513, 443] width 495 height 38
click at [504, 198] on icon "Move forward to switch to the next month." at bounding box center [494, 196] width 19 height 19
drag, startPoint x: 496, startPoint y: 199, endPoint x: 485, endPoint y: 205, distance: 12.5
click at [495, 199] on icon "Move forward to switch to the next month." at bounding box center [494, 196] width 19 height 19
click at [401, 313] on div "16" at bounding box center [394, 312] width 24 height 23
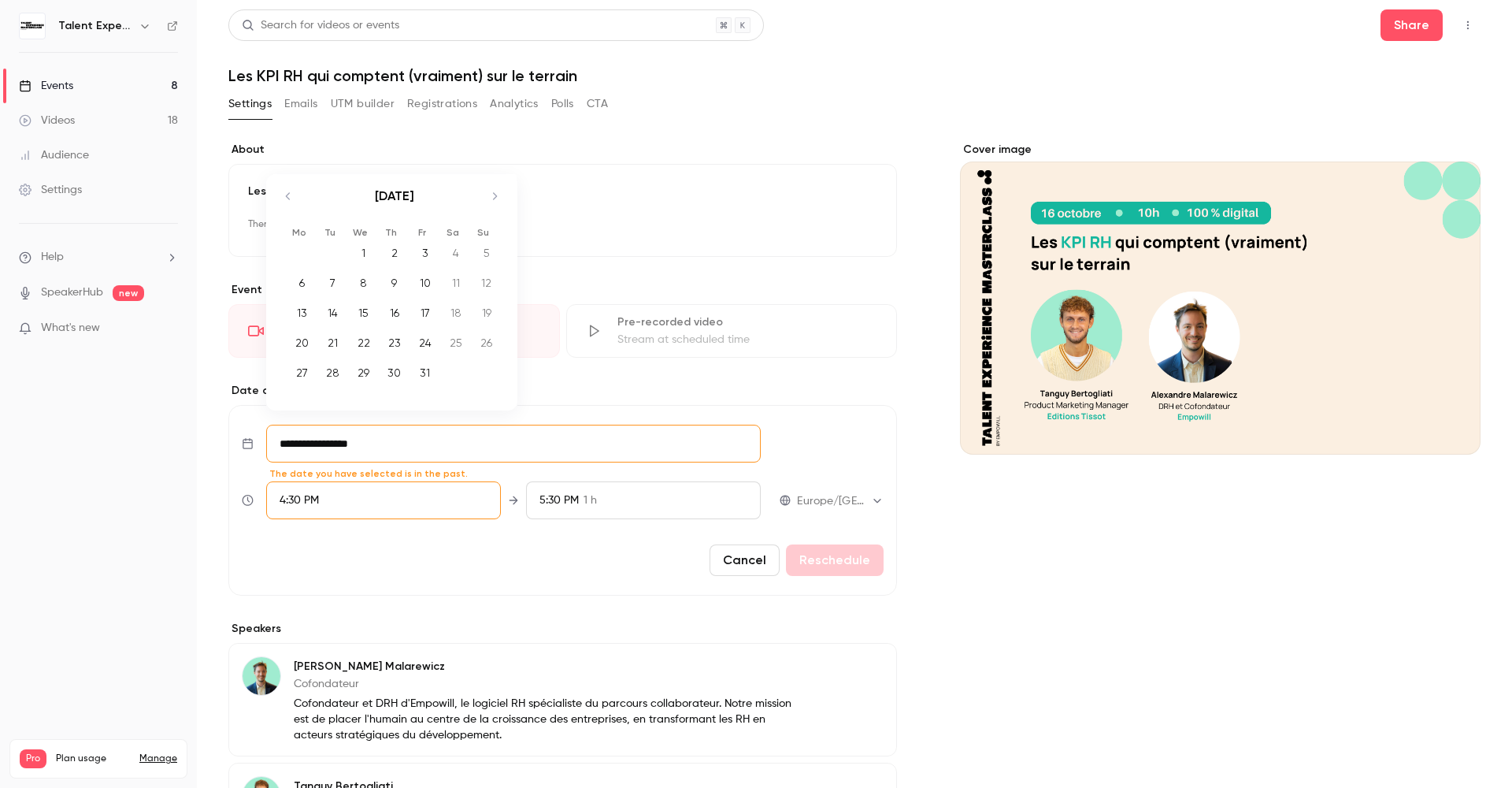
type input "**********"
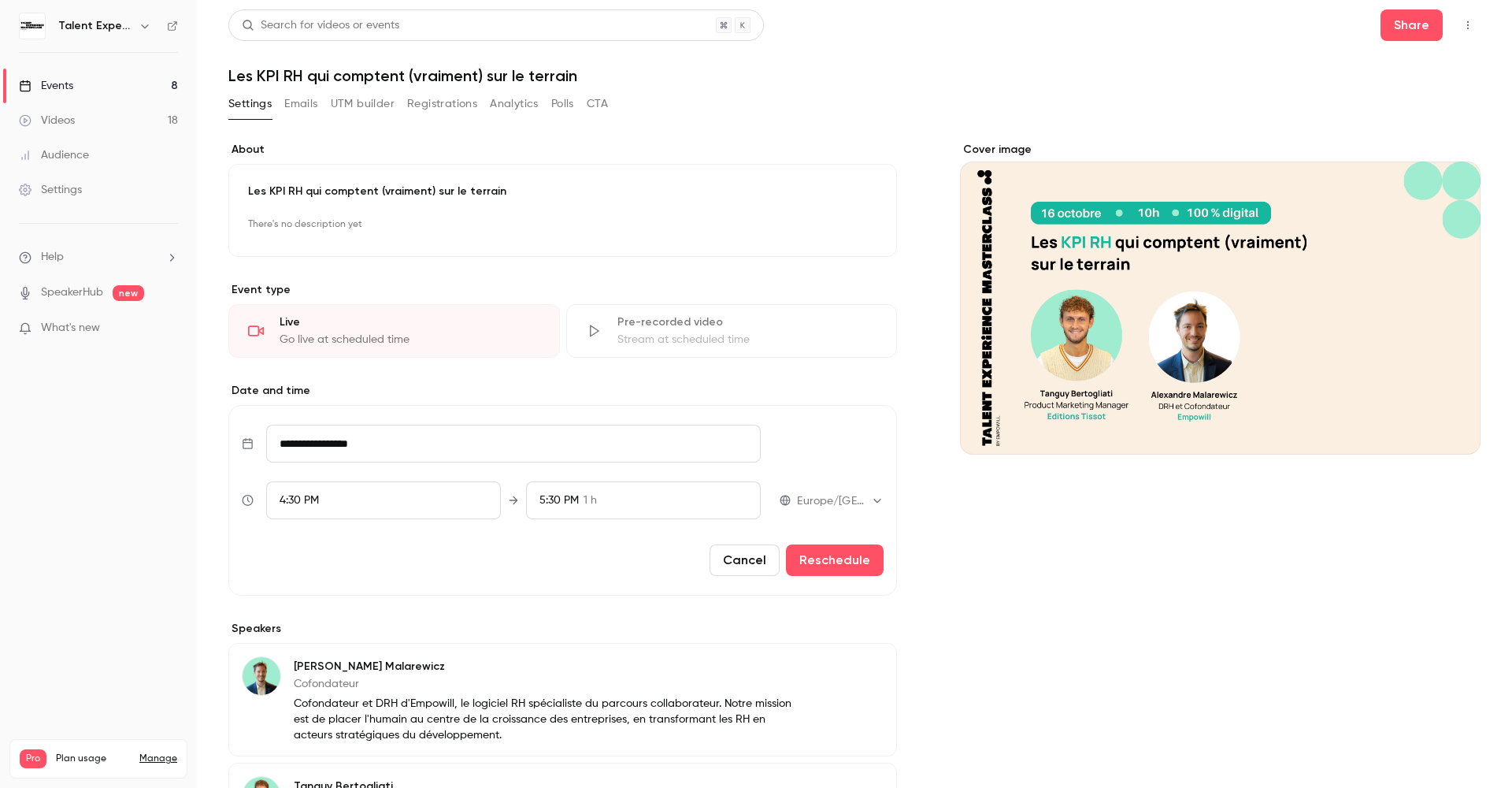
click at [318, 488] on div "4:30 PM" at bounding box center [383, 500] width 234 height 38
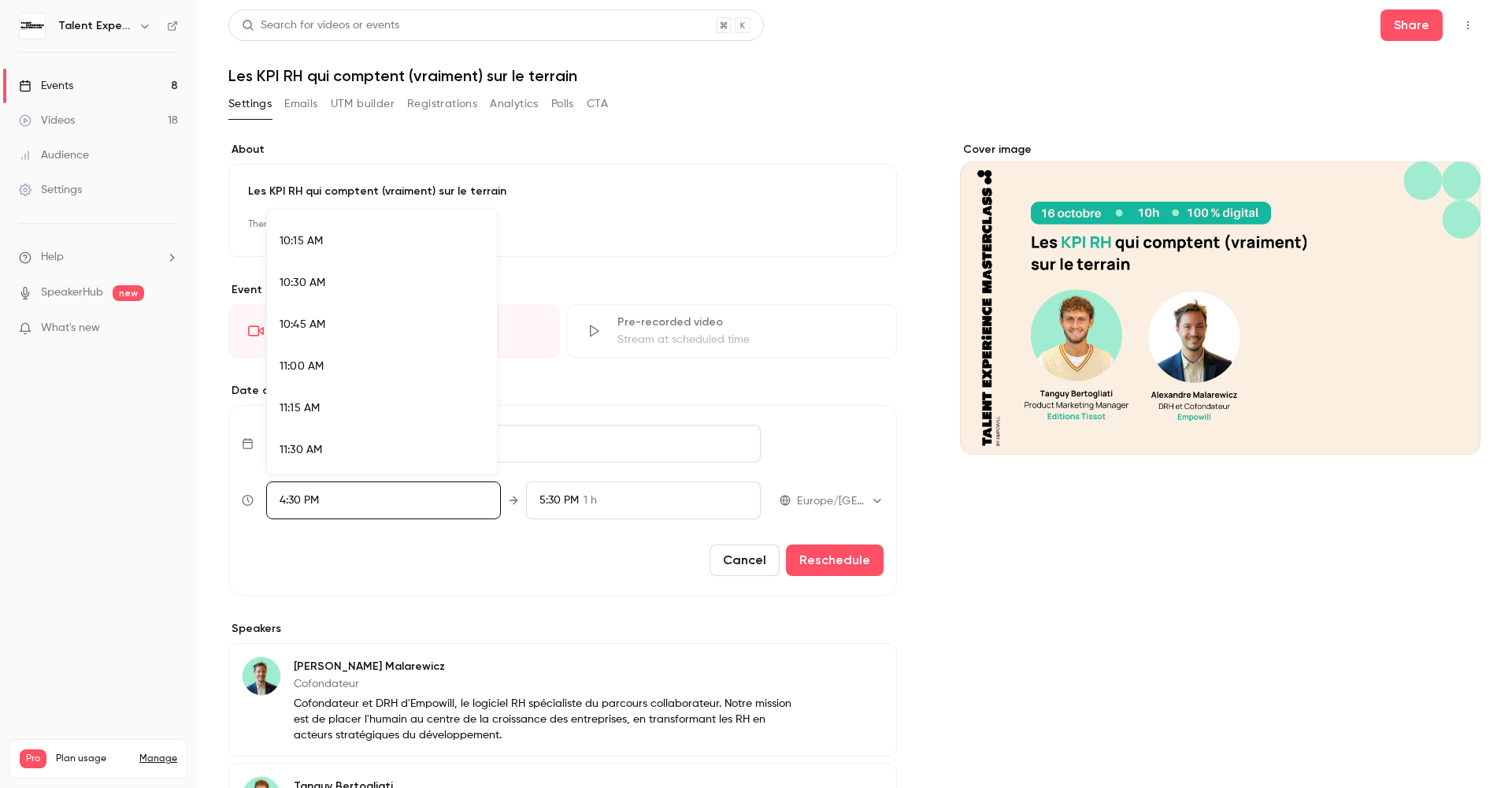
scroll to position [1669, 0]
click at [368, 241] on li "10:00 AM" at bounding box center [382, 232] width 230 height 42
click at [873, 561] on div at bounding box center [756, 394] width 1512 height 788
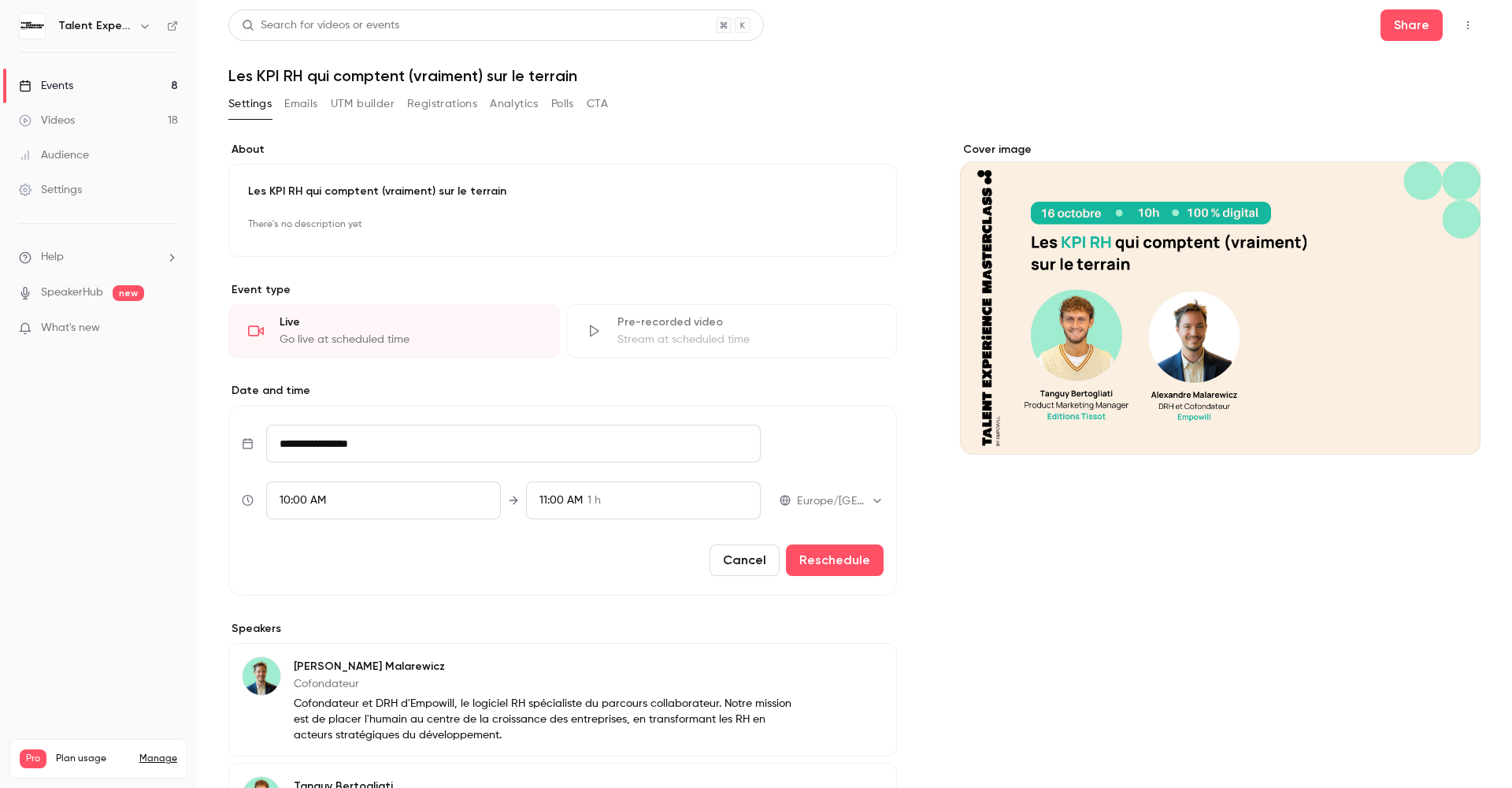
scroll to position [2646, 0]
click at [853, 566] on button "Reschedule" at bounding box center [834, 560] width 98 height 32
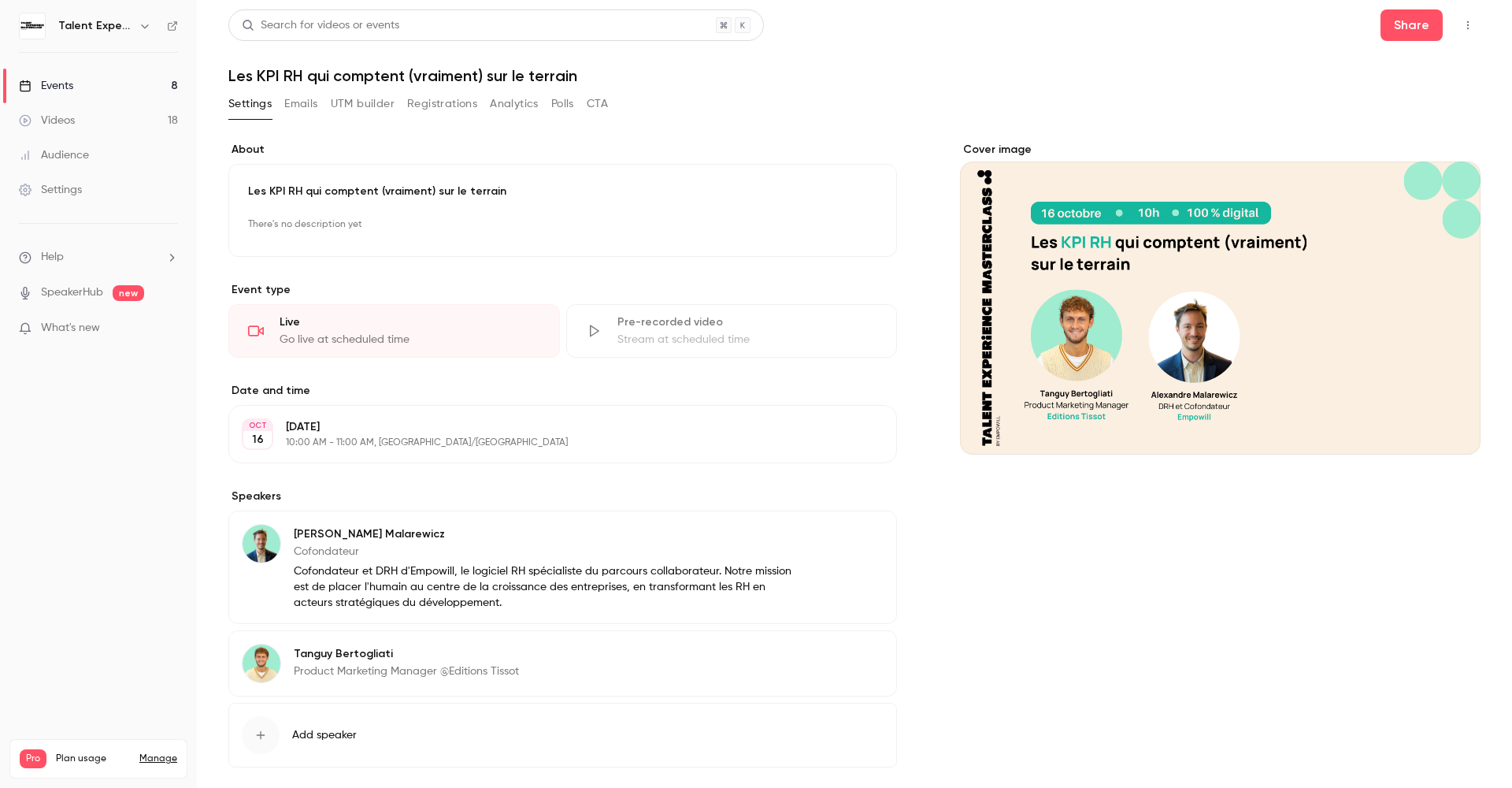
click at [98, 87] on link "Events 8" at bounding box center [99, 86] width 197 height 35
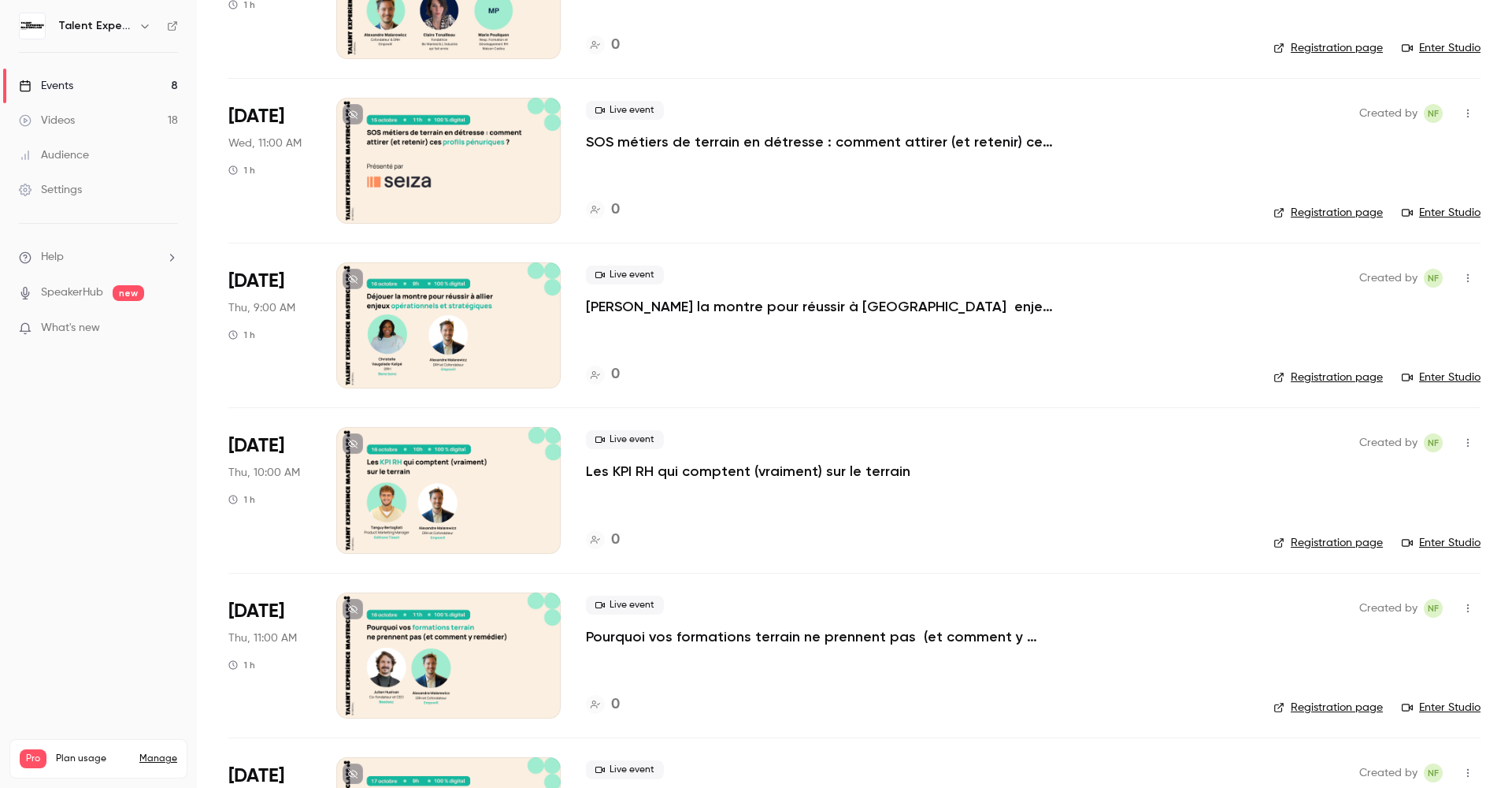
scroll to position [562, 0]
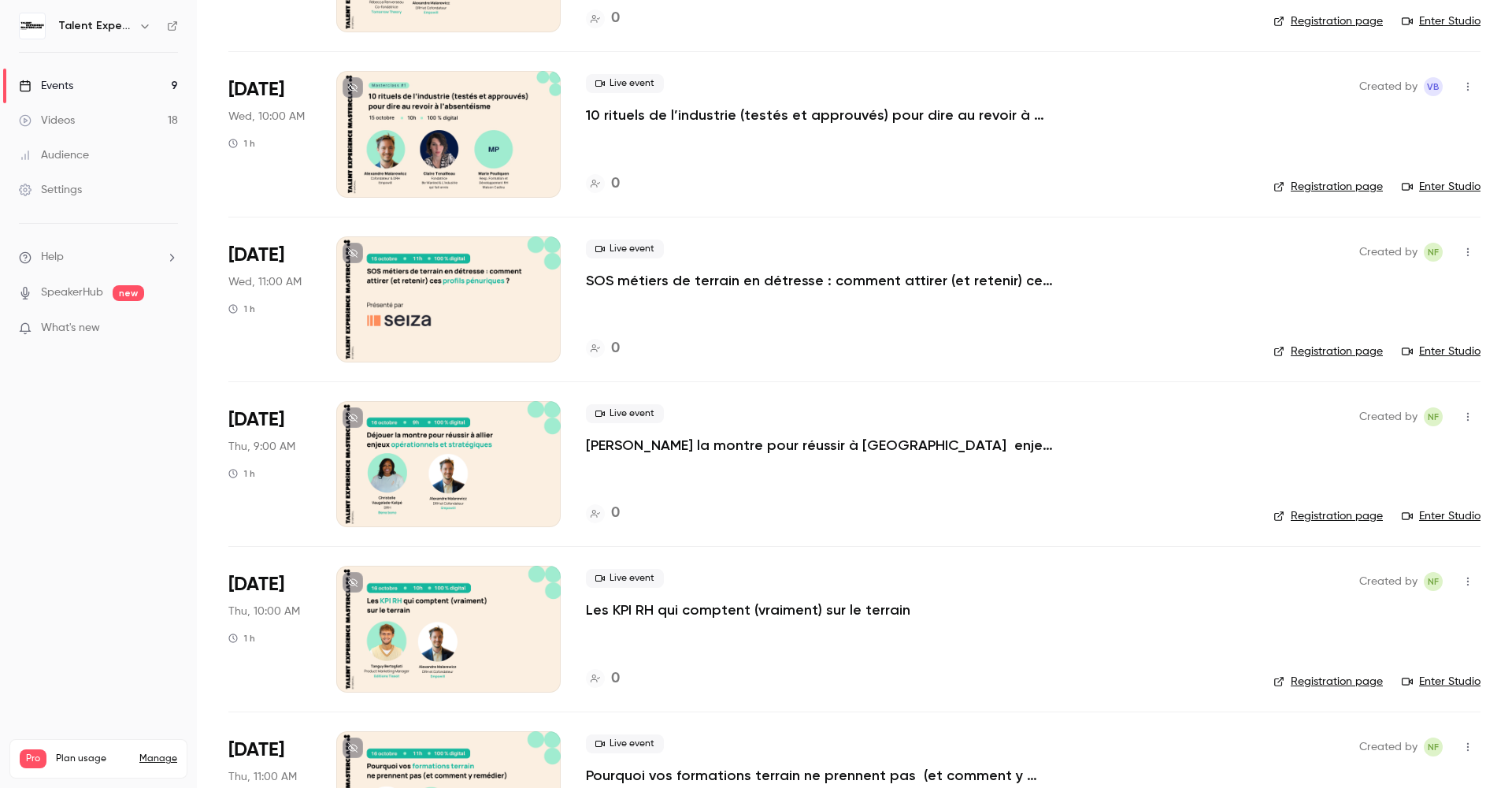
scroll to position [100, 0]
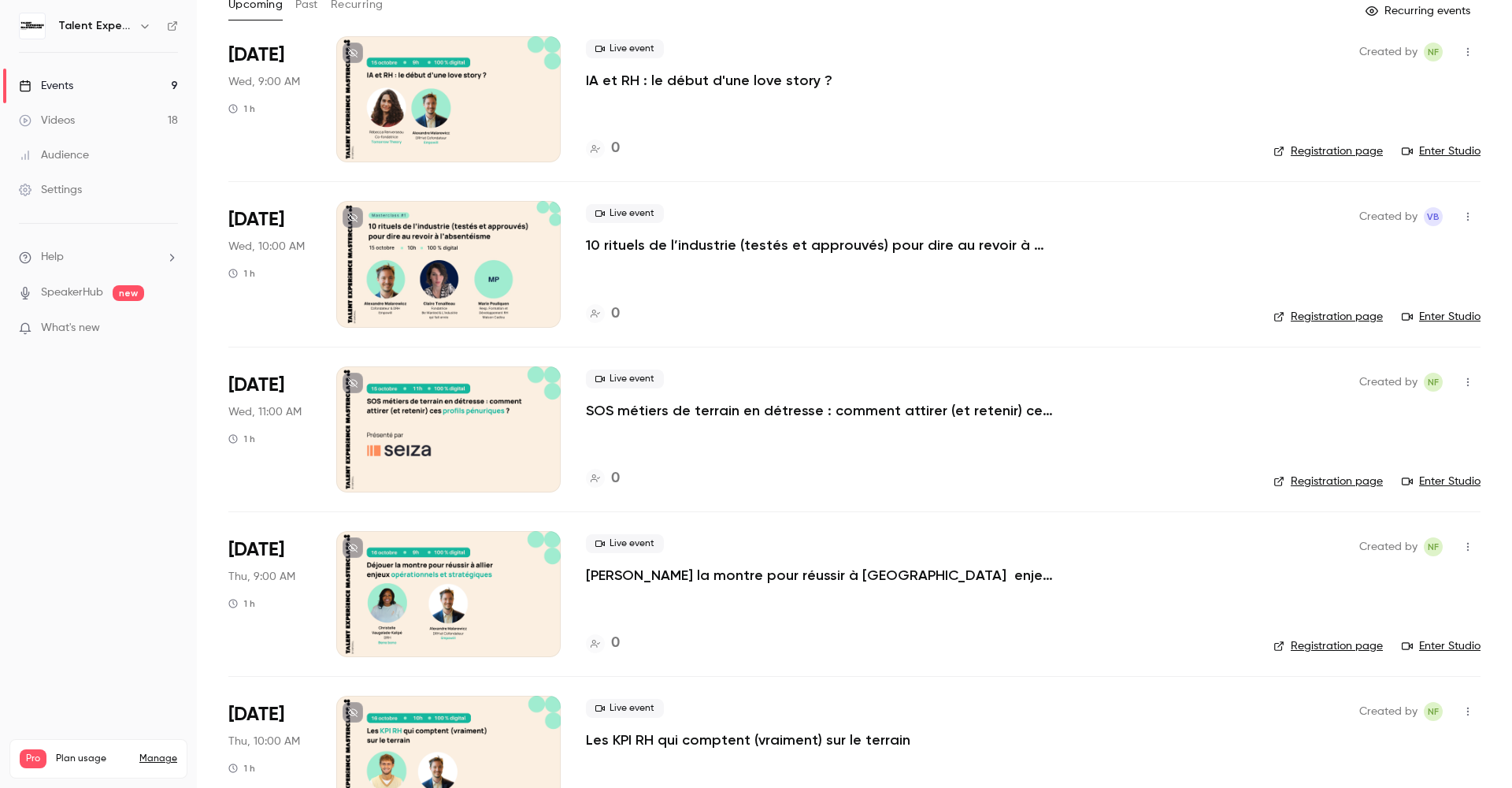
click at [589, 409] on p "SOS métiers de terrain en détresse : comment attirer (et retenir) ces profils p…" at bounding box center [822, 410] width 473 height 19
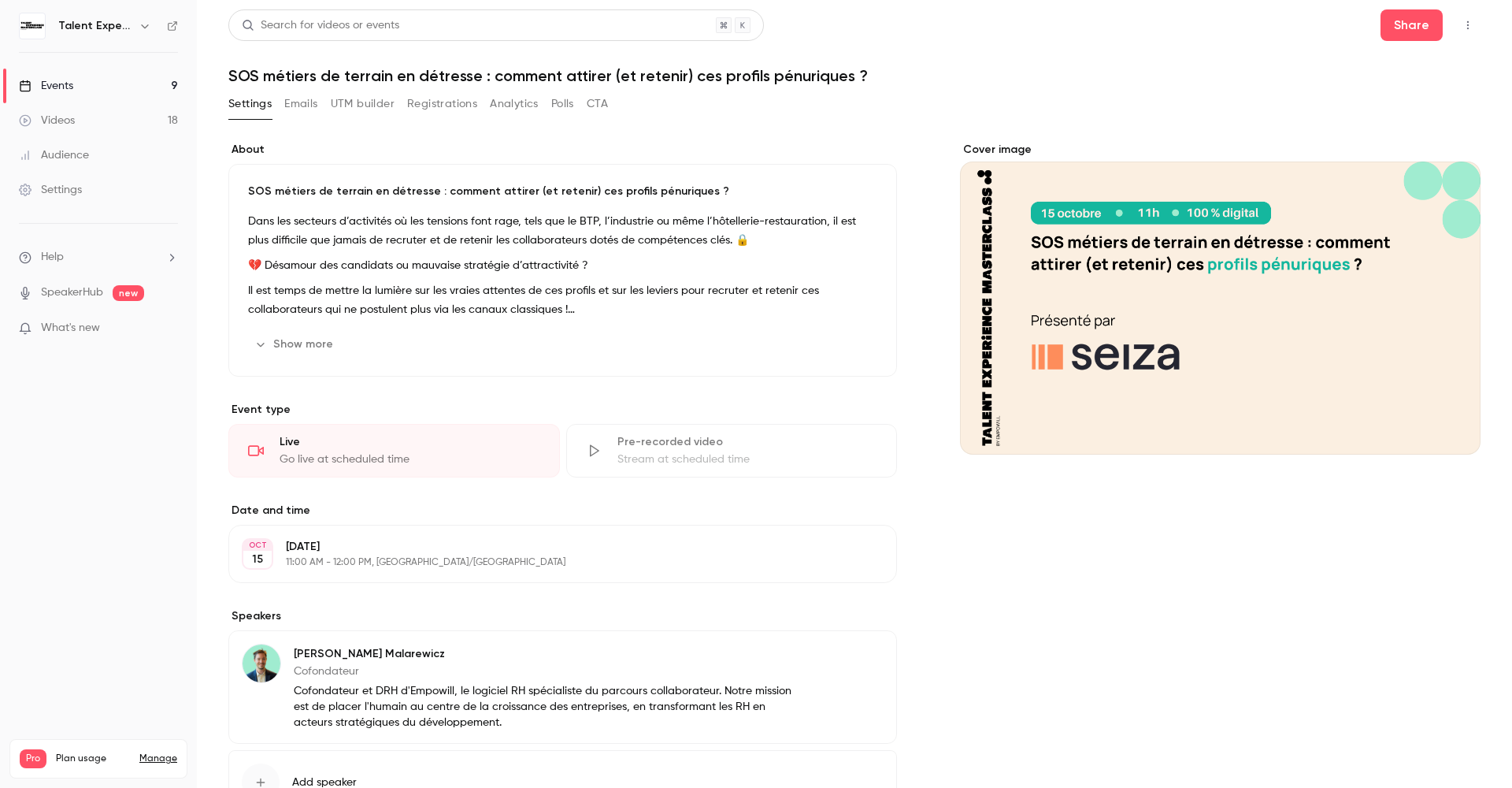
click at [416, 277] on div "Dans les secteurs d’activités où les tensions font rage, tels que le BTP, l’ind…" at bounding box center [563, 265] width 629 height 107
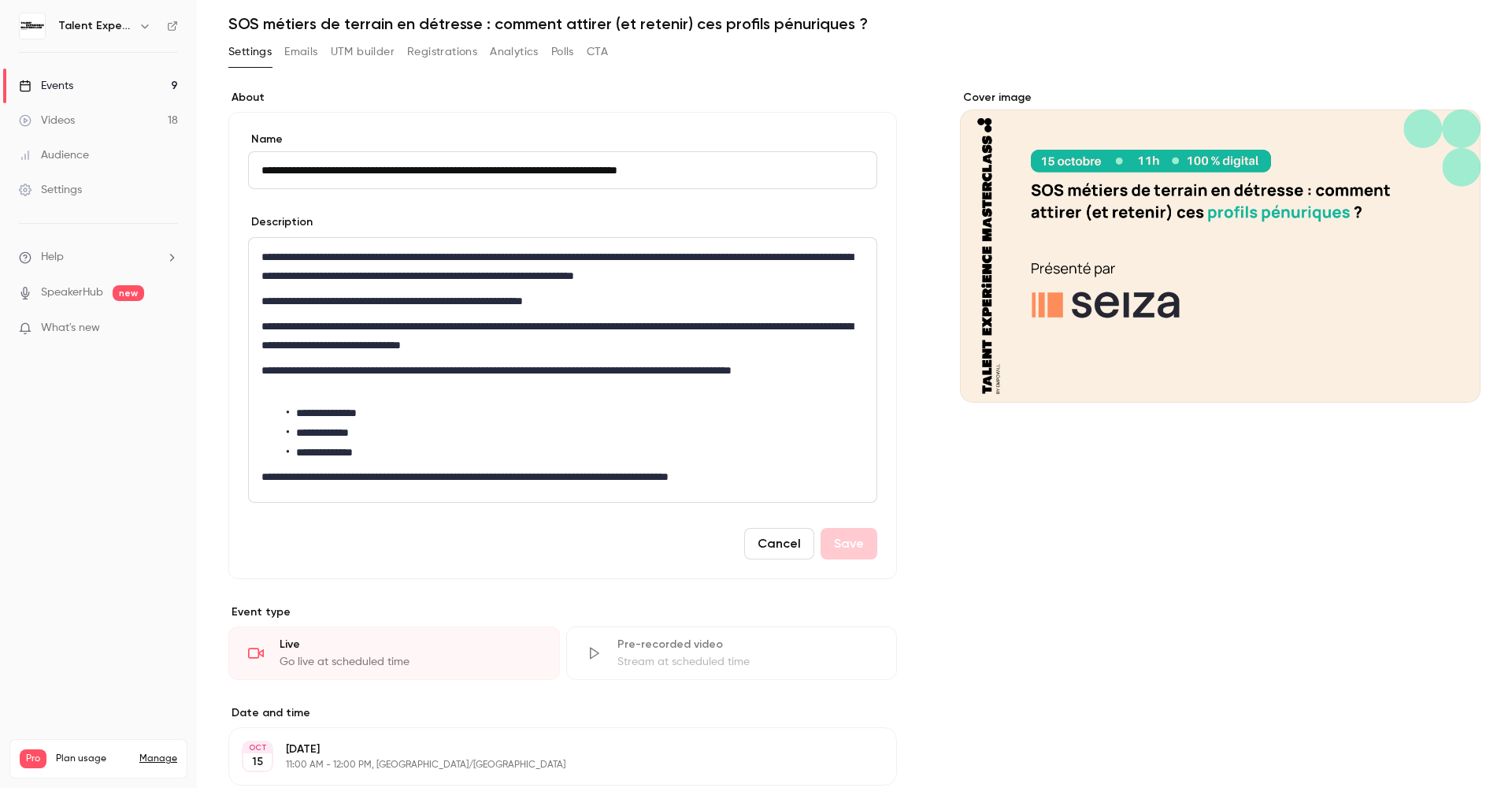
scroll to position [19, 0]
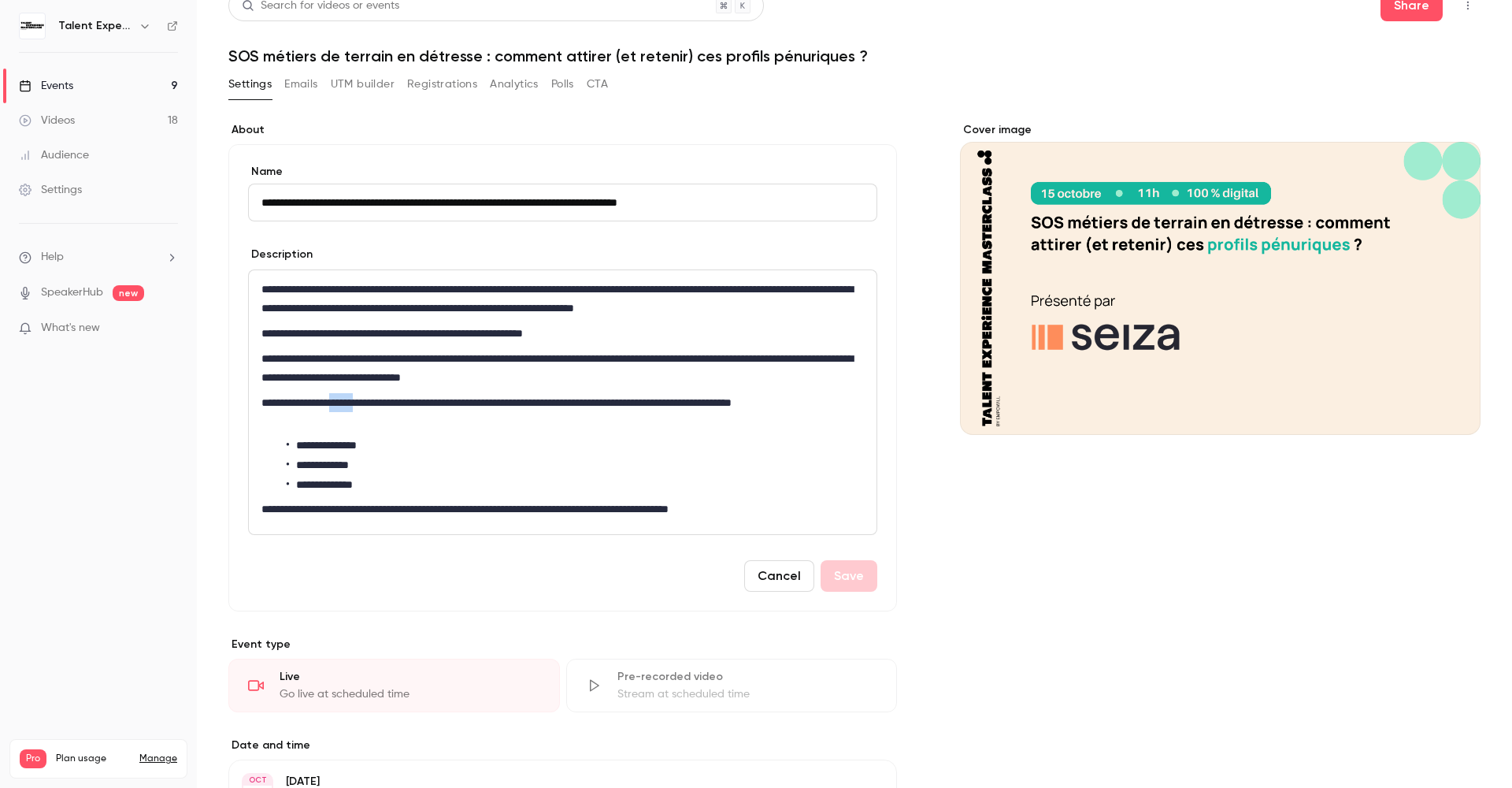
drag, startPoint x: 358, startPoint y: 405, endPoint x: 390, endPoint y: 404, distance: 32.0
click at [390, 404] on p "**********" at bounding box center [559, 412] width 596 height 38
click at [462, 402] on p "**********" at bounding box center [559, 412] width 596 height 38
drag, startPoint x: 809, startPoint y: 403, endPoint x: 847, endPoint y: 401, distance: 38.1
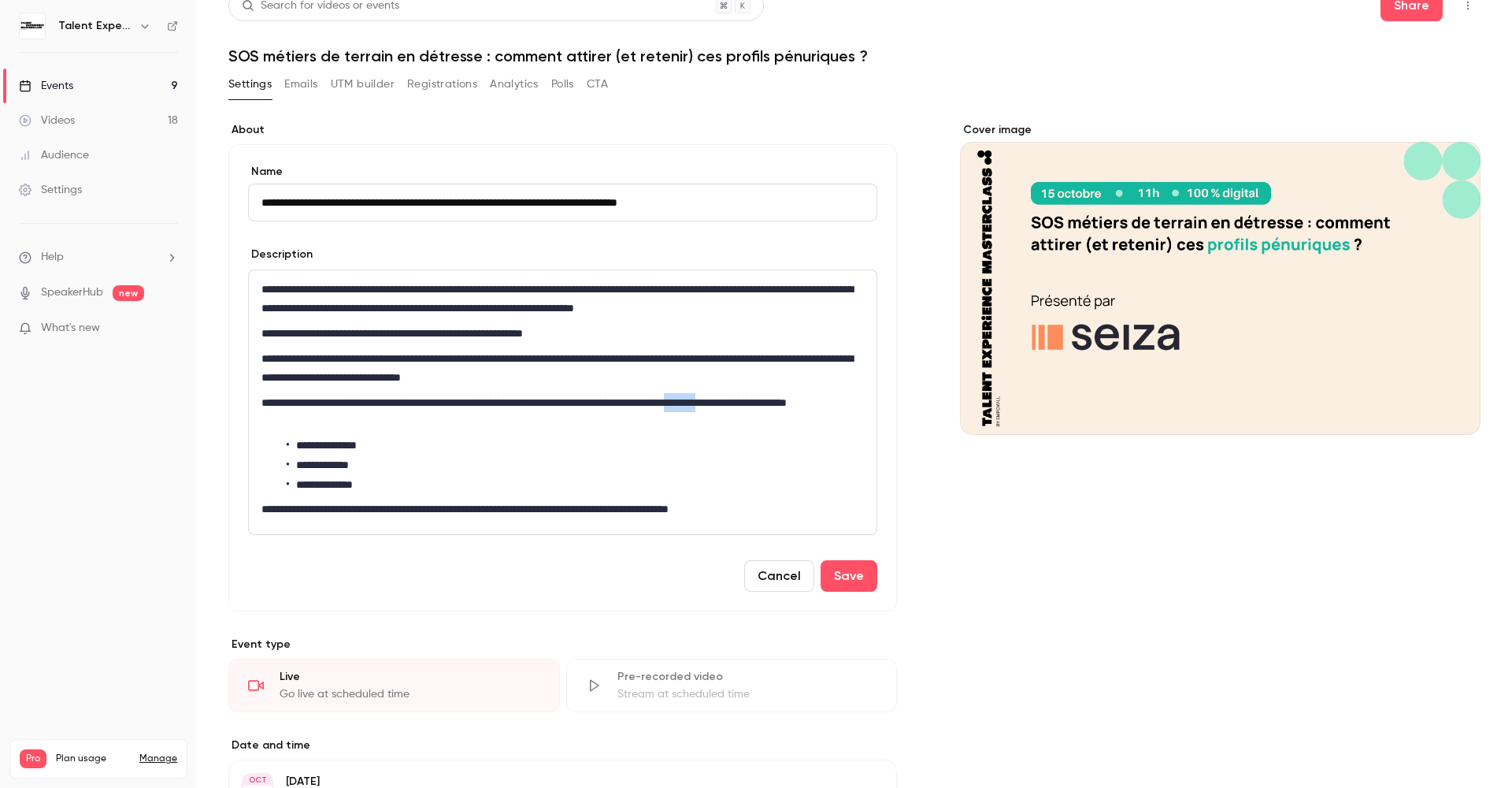
click at [847, 401] on p "**********" at bounding box center [559, 412] width 596 height 38
click at [528, 400] on p "**********" at bounding box center [559, 412] width 596 height 38
click at [845, 580] on button "Save" at bounding box center [849, 576] width 57 height 32
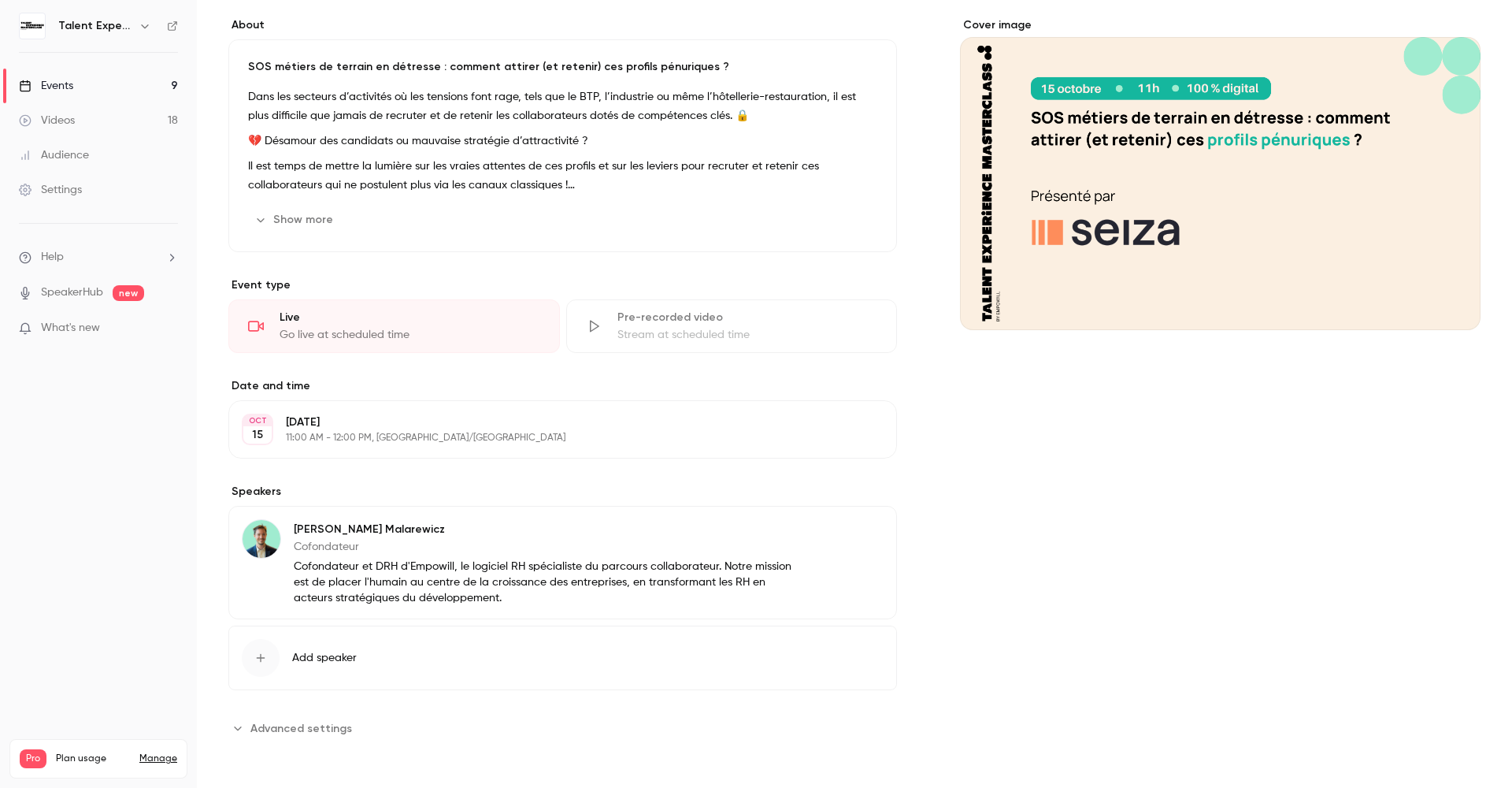
scroll to position [0, 0]
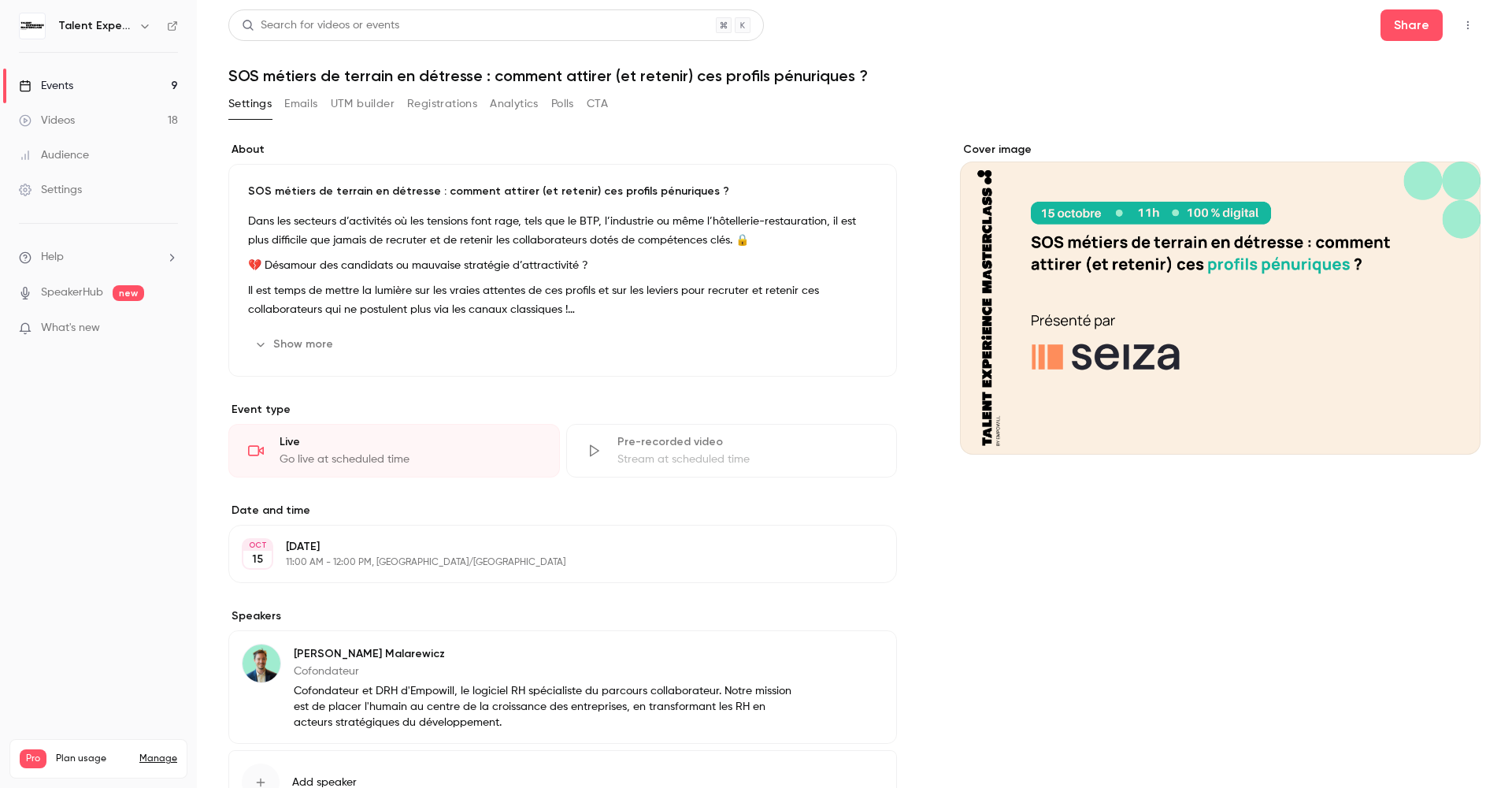
click at [103, 84] on link "Events 9" at bounding box center [99, 86] width 197 height 35
